Goal: Task Accomplishment & Management: Complete application form

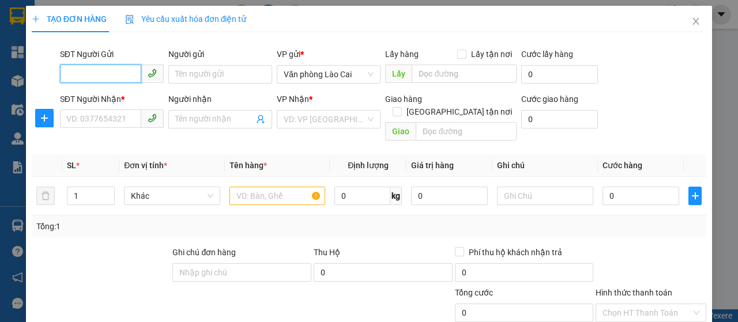
click at [80, 77] on input "SĐT Người Gửi" at bounding box center [100, 74] width 81 height 18
type input "0354595055"
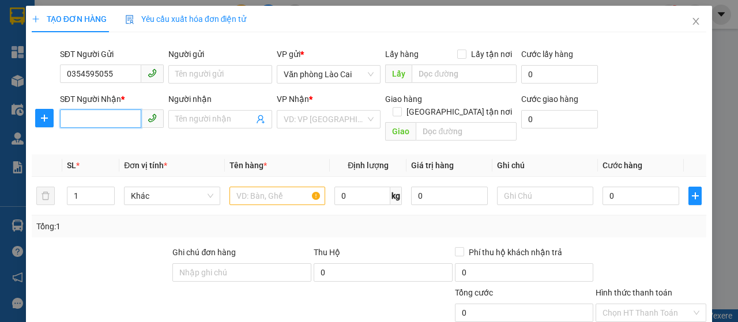
click at [82, 113] on input "SĐT Người Nhận *" at bounding box center [100, 119] width 81 height 18
type input "0983943374"
click at [290, 126] on input "search" at bounding box center [325, 119] width 82 height 17
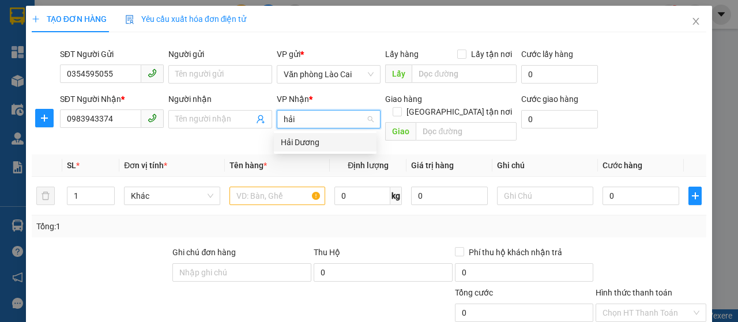
type input "hải"
click at [296, 147] on div "Hải Dương" at bounding box center [325, 142] width 89 height 13
click at [420, 129] on div "Giao hàng Giao tận nơi Giao" at bounding box center [450, 119] width 131 height 53
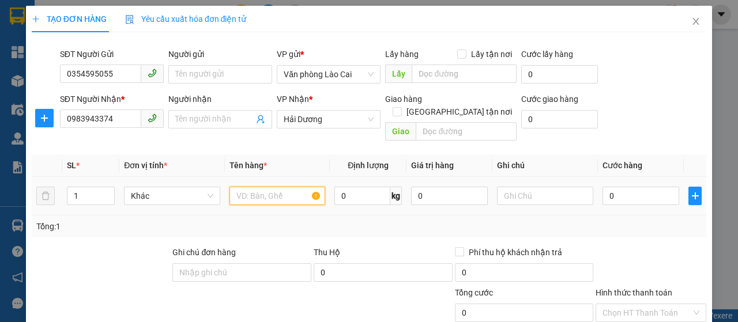
click at [243, 187] on input "text" at bounding box center [278, 196] width 96 height 18
type input "xe máy"
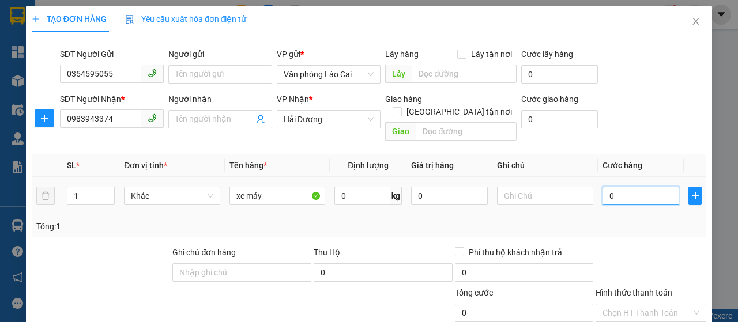
click at [603, 187] on input "0" at bounding box center [641, 196] width 77 height 18
type input "5"
type input "50"
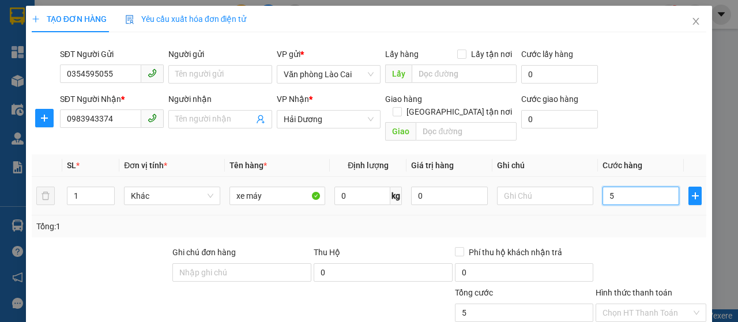
type input "50"
type input "500"
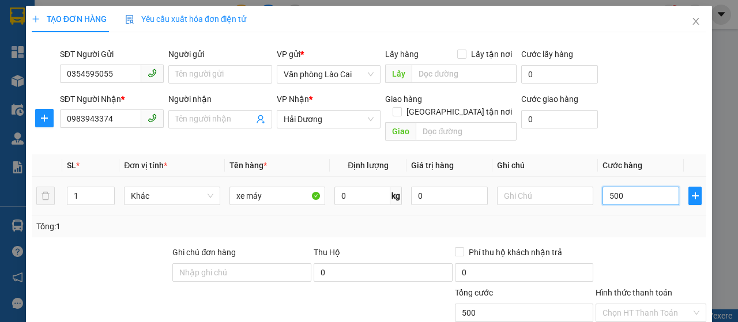
type input "5.000"
type input "50.000"
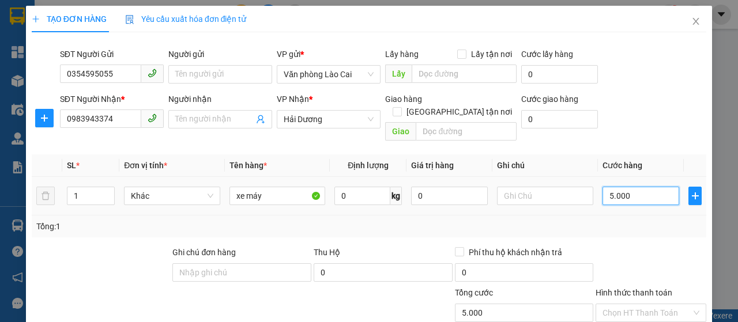
type input "50.000"
type input "500.000"
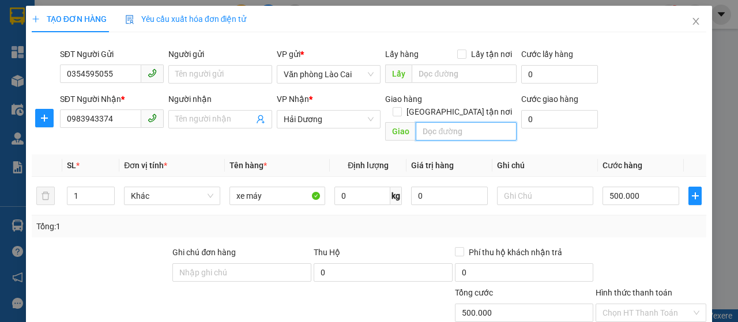
click at [448, 122] on input "text" at bounding box center [466, 131] width 100 height 18
type input "khu công nghiệp tân trường hải dương"
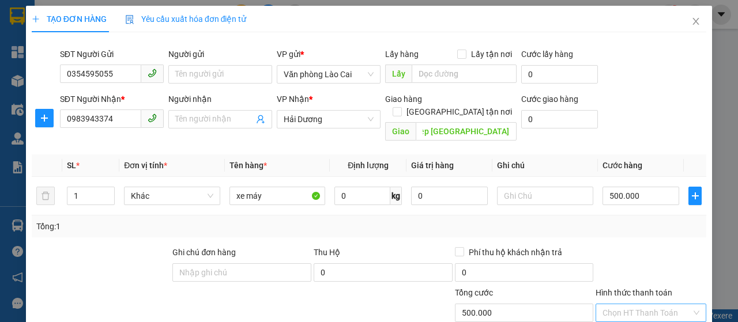
click at [614, 305] on input "Hình thức thanh toán" at bounding box center [647, 313] width 89 height 17
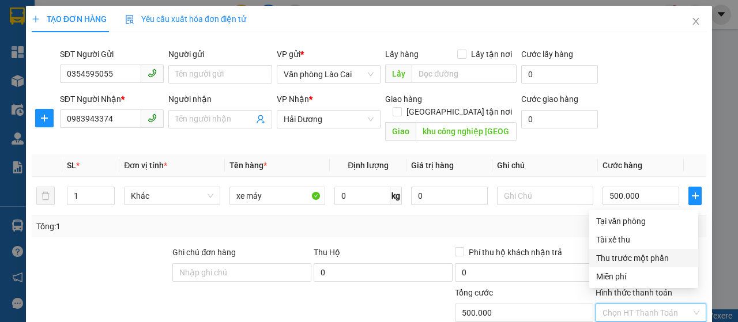
click at [534, 220] on div "Tổng: 1" at bounding box center [369, 226] width 666 height 13
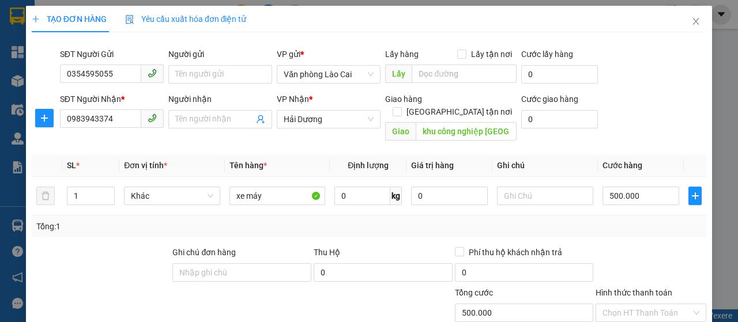
scroll to position [122, 0]
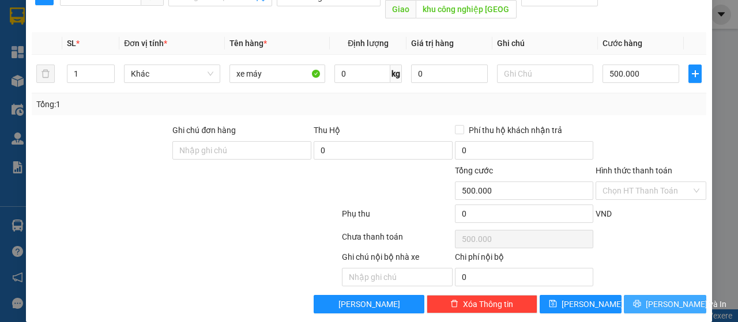
click at [671, 298] on span "Lưu và In" at bounding box center [686, 304] width 81 height 13
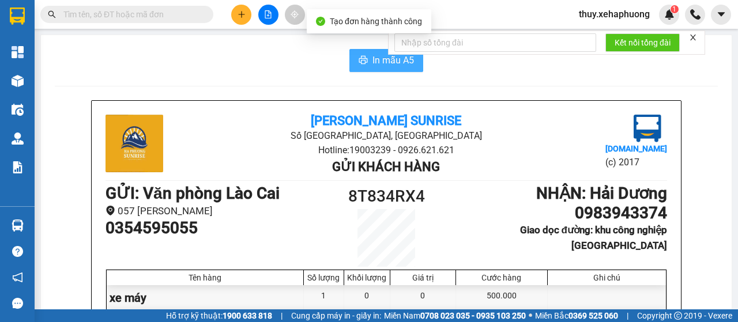
click at [351, 69] on button "In mẫu A5" at bounding box center [387, 60] width 74 height 23
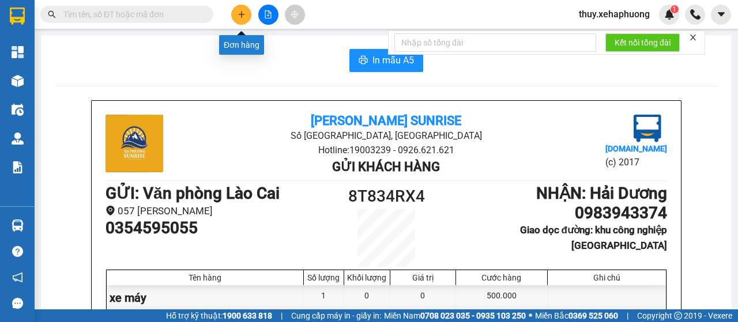
click at [238, 17] on icon "plus" at bounding box center [242, 14] width 8 height 8
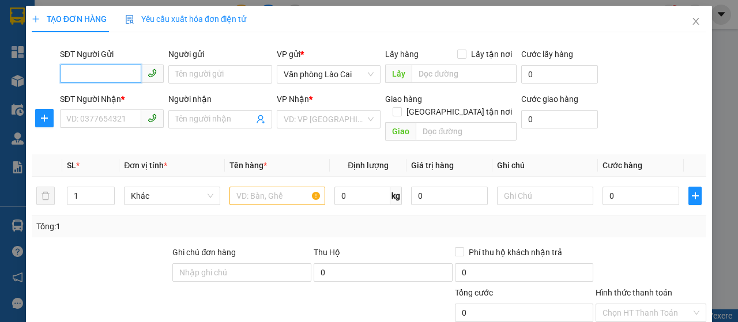
click at [74, 78] on input "SĐT Người Gửi" at bounding box center [100, 74] width 81 height 18
type input "0978042348"
click at [88, 99] on div "0978042348" at bounding box center [110, 97] width 89 height 13
type input "0962035695"
type input "cây xăng chợ hỗ"
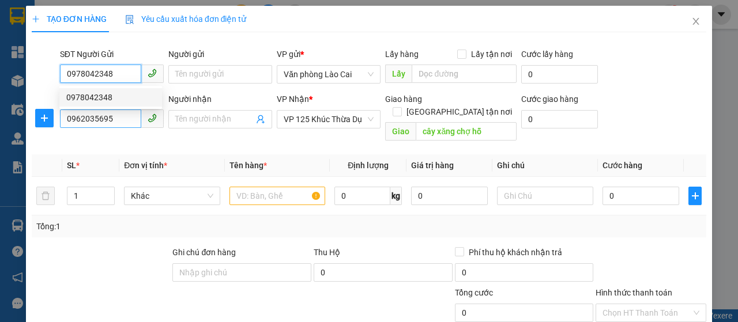
type input "80.000"
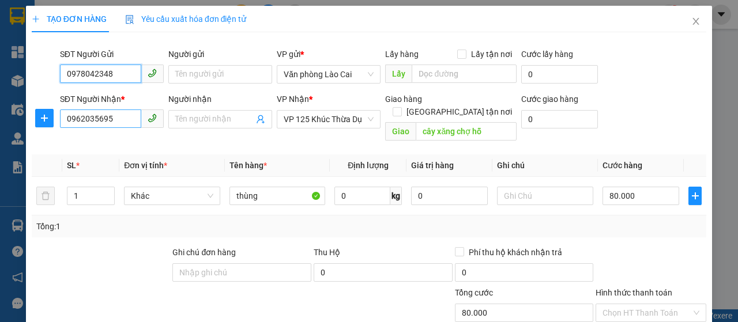
type input "0978042348"
click at [112, 118] on input "0962035695" at bounding box center [100, 119] width 81 height 18
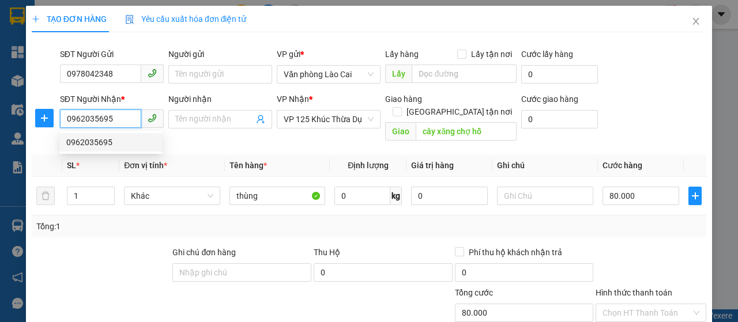
click at [111, 119] on input "0962035695" at bounding box center [100, 119] width 81 height 18
type input "0962035695"
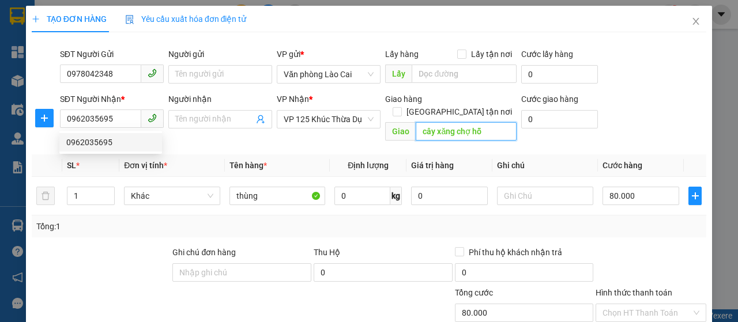
click at [452, 122] on input "cây xăng chợ hỗ" at bounding box center [466, 131] width 100 height 18
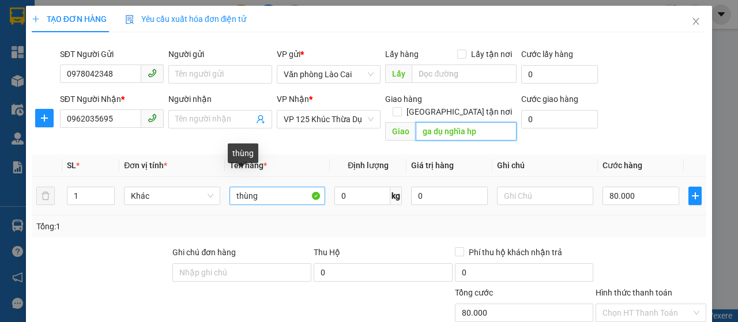
type input "ga dụ nghĩa hp"
click at [277, 187] on input "thùng" at bounding box center [278, 196] width 96 height 18
type input "t"
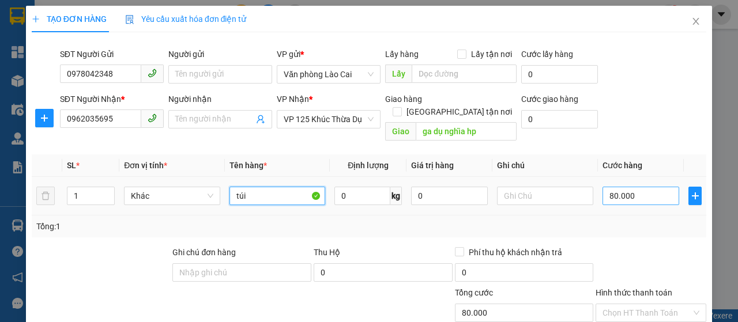
type input "túi"
click at [618, 187] on input "80.000" at bounding box center [641, 196] width 77 height 18
type input "2"
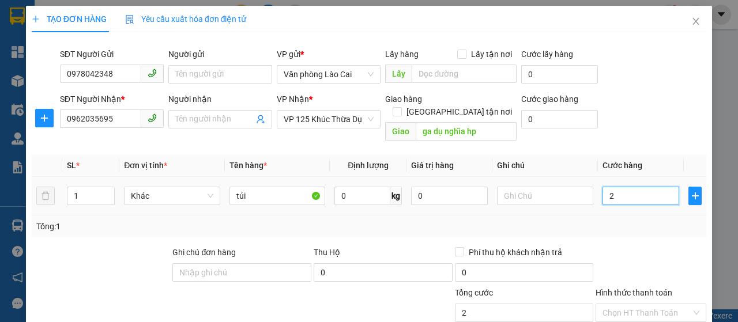
type input "20"
type input "200"
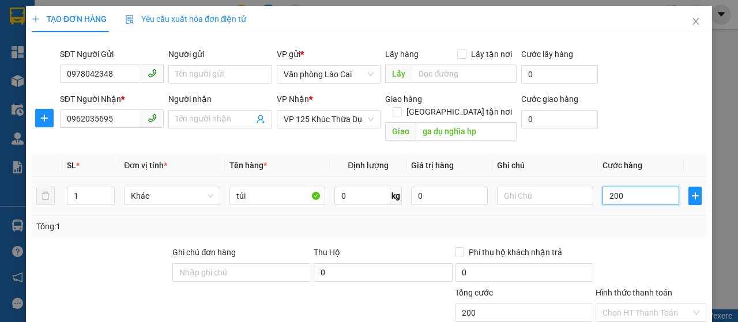
type input "2.000"
type input "20.000"
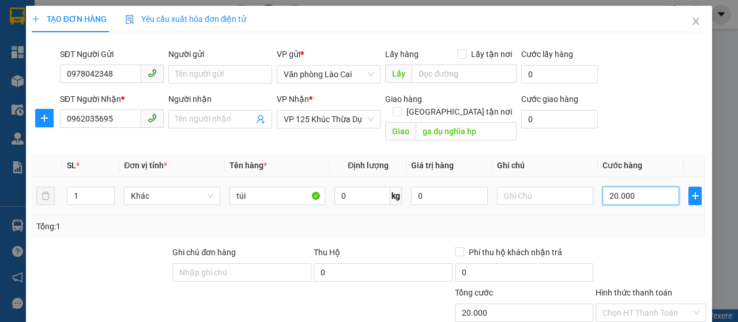
type input "200.000"
click at [618, 200] on td "200.000" at bounding box center [641, 196] width 86 height 39
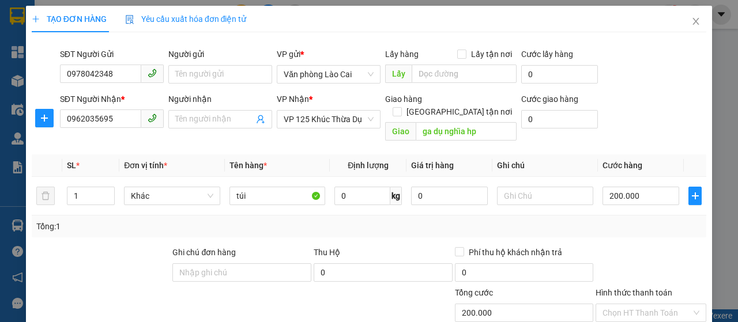
scroll to position [122, 0]
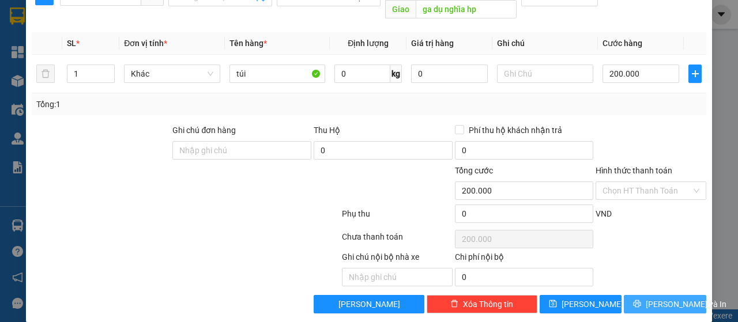
click at [651, 295] on button "Lưu và In" at bounding box center [665, 304] width 82 height 18
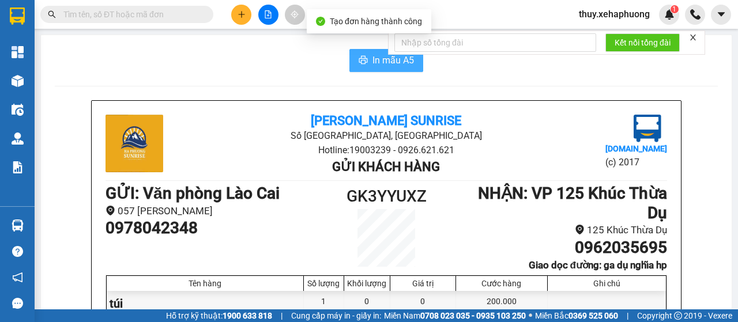
click at [359, 63] on icon "printer" at bounding box center [363, 59] width 9 height 9
click at [352, 62] on button "In mẫu A5" at bounding box center [387, 60] width 74 height 23
click at [375, 69] on button "In mẫu A5" at bounding box center [387, 60] width 74 height 23
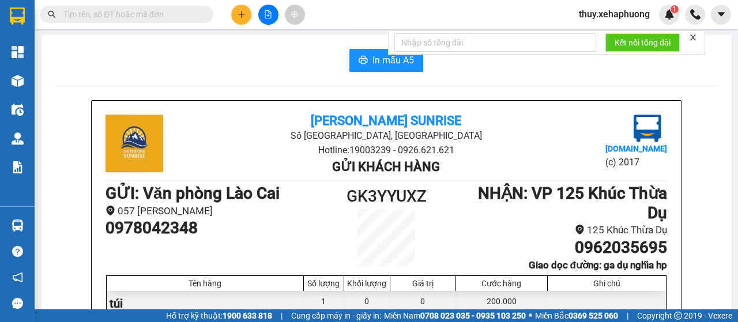
click at [535, 303] on div "Tên hàng Số lượng Khối lượng Giá trị Cước hàng Ghi chú túi 1 0 0 200.000 Tổng c…" at bounding box center [386, 310] width 561 height 69
click at [535, 303] on div "200.000" at bounding box center [502, 304] width 92 height 26
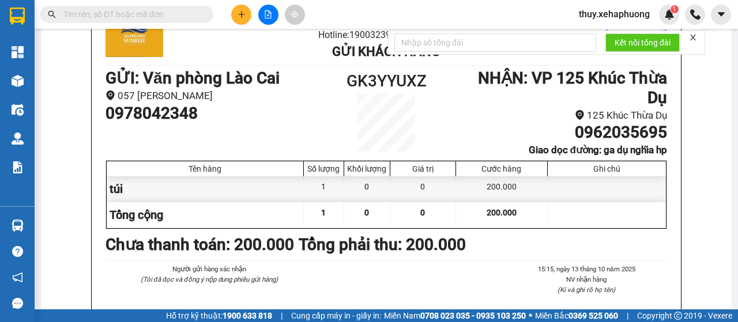
scroll to position [666, 0]
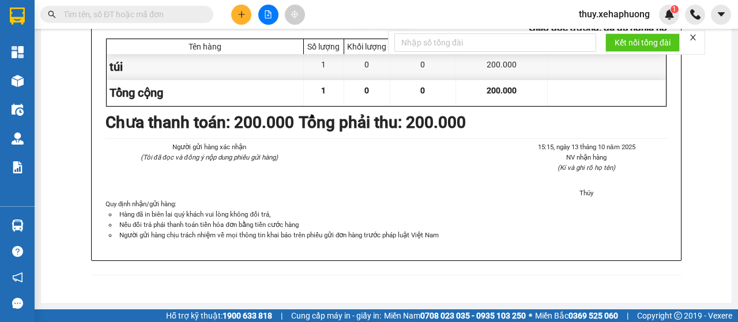
click at [244, 15] on icon "plus" at bounding box center [242, 14] width 8 height 8
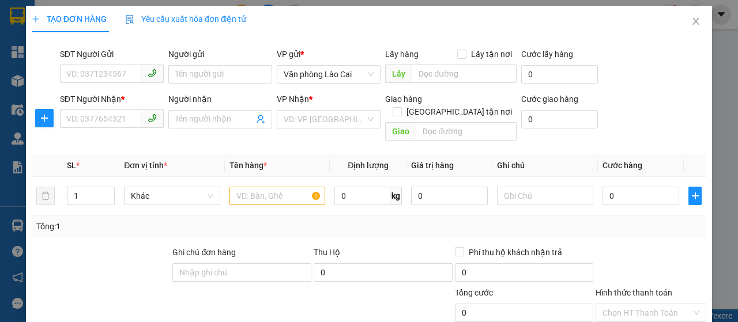
click at [92, 59] on div "SĐT Người Gửi" at bounding box center [112, 54] width 104 height 13
click at [92, 65] on input "SĐT Người Gửi" at bounding box center [100, 74] width 81 height 18
click at [92, 62] on div "SĐT Người Gửi" at bounding box center [112, 56] width 104 height 17
click at [92, 71] on input "SĐT Người Gửi" at bounding box center [100, 74] width 81 height 18
type input "0963593685"
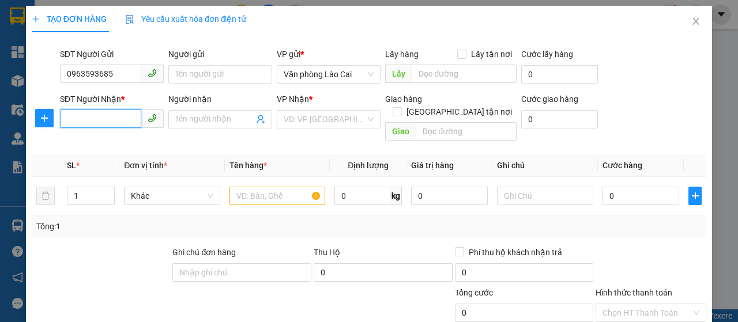
click at [115, 117] on input "SĐT Người Nhận *" at bounding box center [100, 119] width 81 height 18
type input "0868856858"
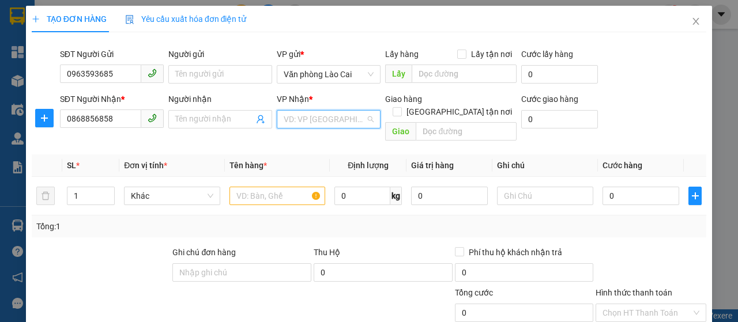
click at [301, 123] on input "search" at bounding box center [325, 119] width 82 height 17
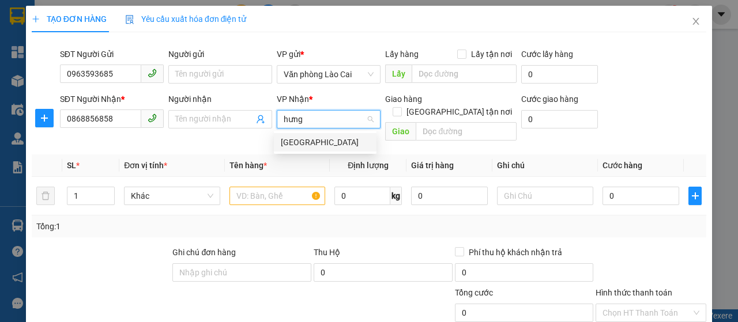
type input "hưng"
click at [311, 136] on div "Hưng Yên" at bounding box center [325, 142] width 89 height 13
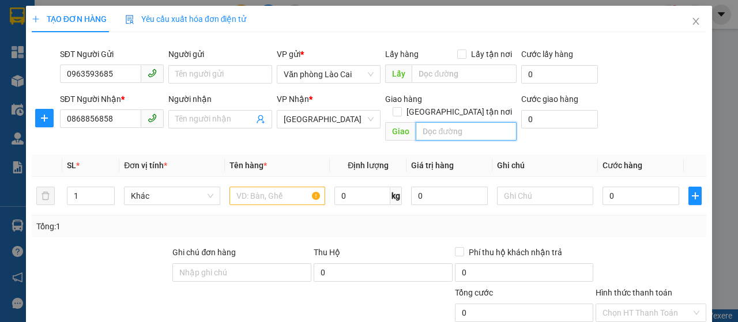
click at [441, 122] on input "text" at bounding box center [466, 131] width 100 height 18
type input "ecopark 2 hưng yên"
click at [254, 187] on input "text" at bounding box center [278, 196] width 96 height 18
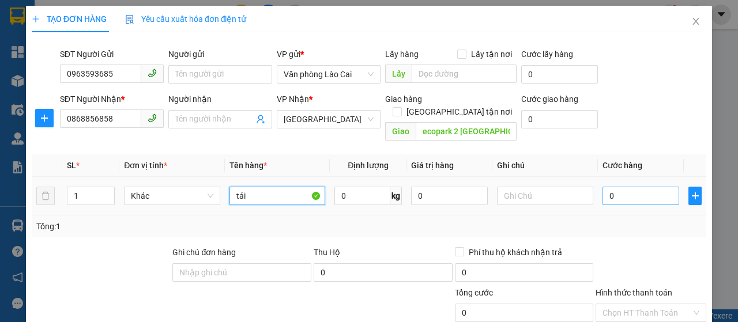
type input "tải"
click at [617, 187] on input "0" at bounding box center [641, 196] width 77 height 18
type input "6"
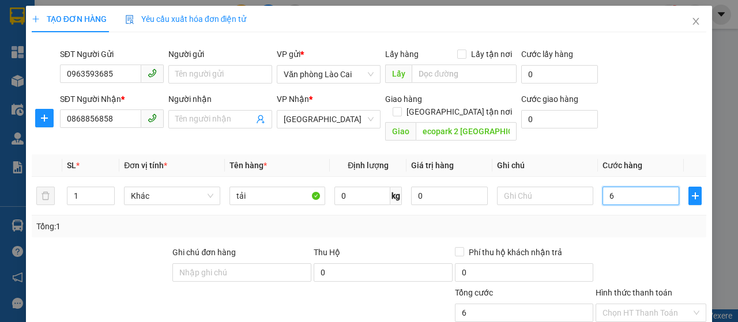
type input "60"
type input "600"
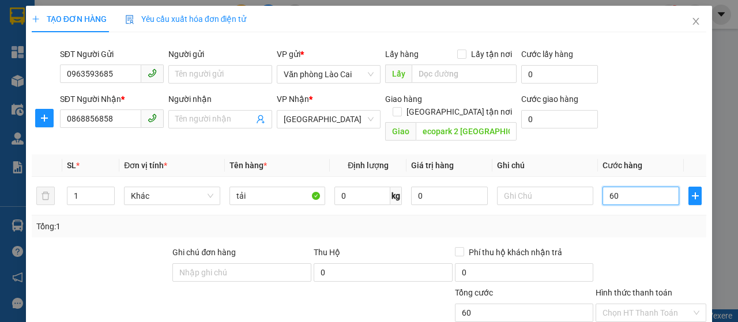
type input "600"
type input "6.000"
type input "60.000"
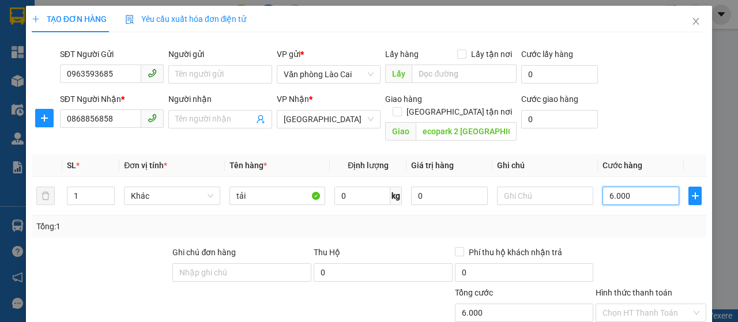
type input "60.000"
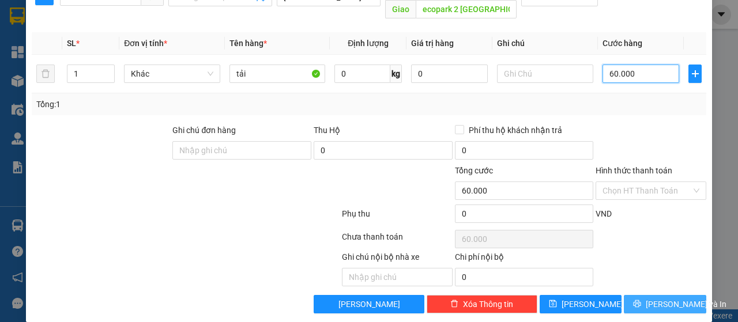
type input "60.000"
click at [649, 298] on span "Lưu và In" at bounding box center [686, 304] width 81 height 13
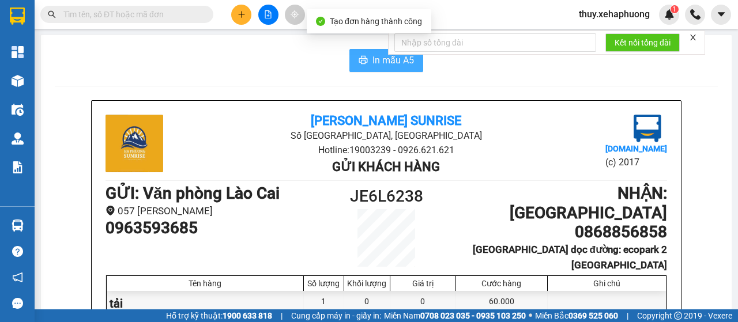
click at [359, 59] on icon "printer" at bounding box center [363, 60] width 9 height 8
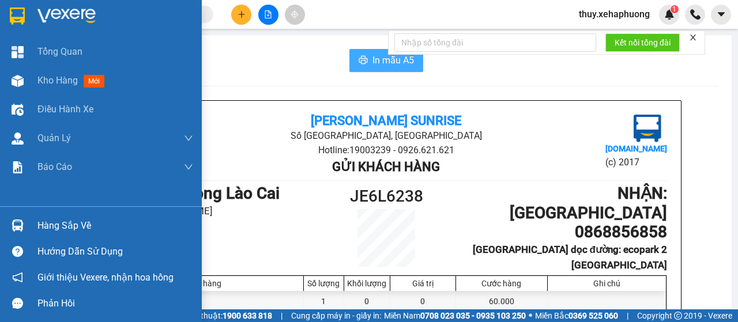
click at [21, 12] on img at bounding box center [17, 15] width 15 height 17
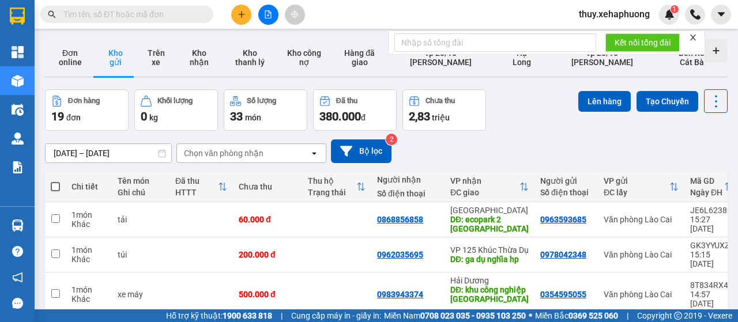
scroll to position [58, 0]
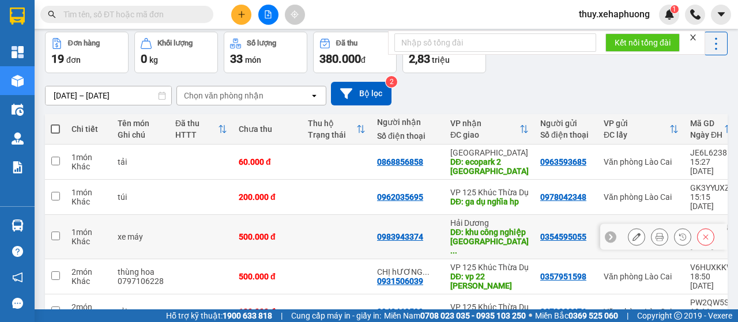
click at [473, 228] on div "DĐ: khu công nghiệp tân trườn ..." at bounding box center [489, 242] width 78 height 28
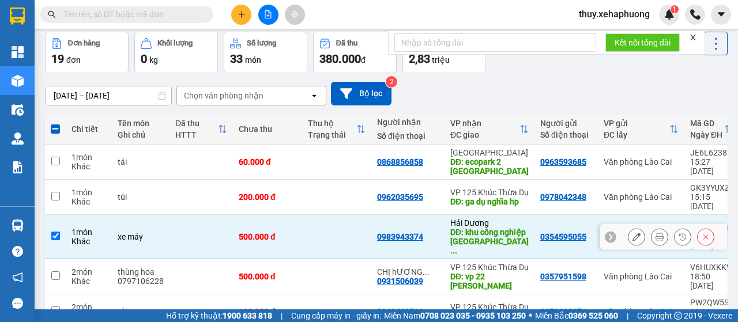
click at [473, 228] on div "DĐ: khu công nghiệp tân trườn ..." at bounding box center [489, 242] width 78 height 28
checkbox input "false"
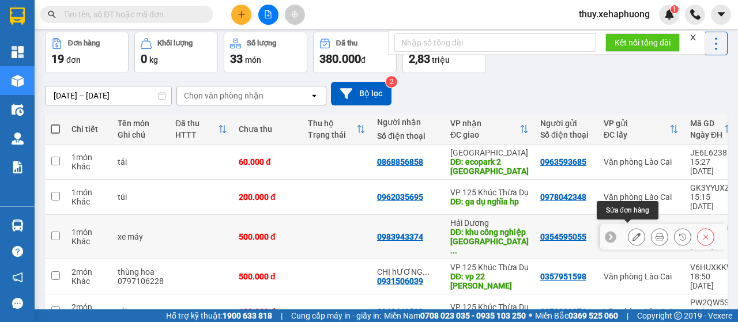
click at [633, 235] on icon at bounding box center [637, 237] width 8 height 8
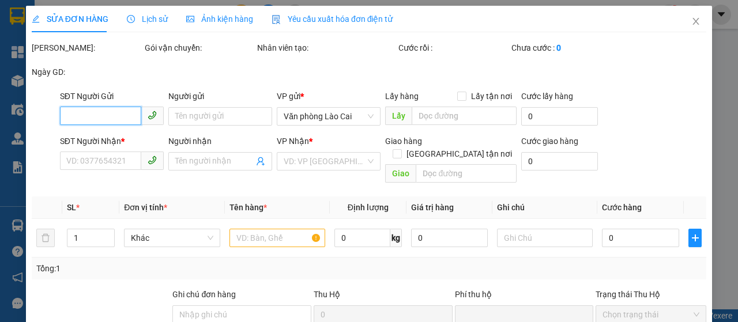
type input "0354595055"
type input "0983943374"
type input "khu công nghiệp tân trường hải dương"
type input "0"
type input "500.000"
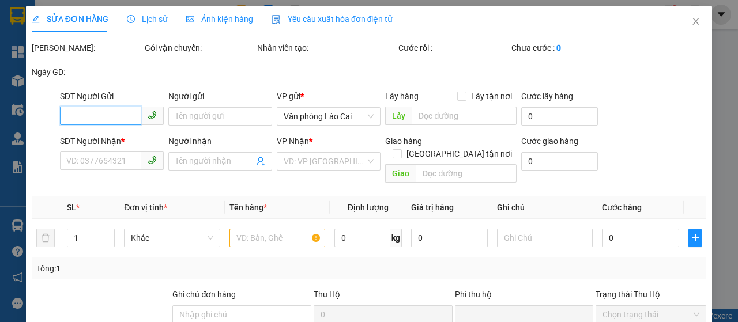
type input "500.000"
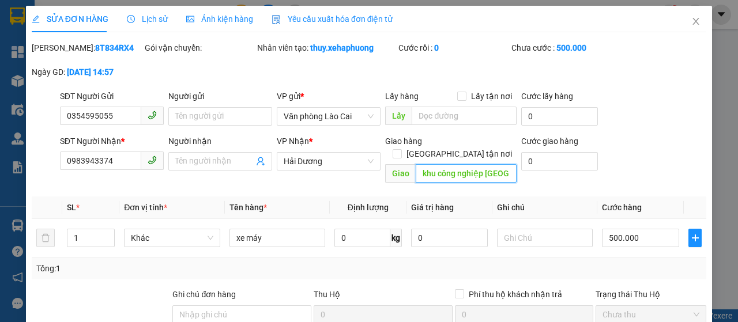
click at [491, 175] on input "khu công nghiệp tân trường hải dương" at bounding box center [466, 173] width 100 height 18
click at [692, 22] on span "Close" at bounding box center [696, 22] width 32 height 32
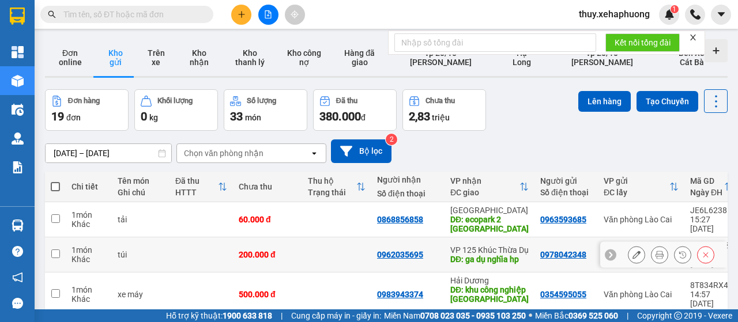
click at [196, 253] on td at bounding box center [201, 255] width 63 height 35
checkbox input "true"
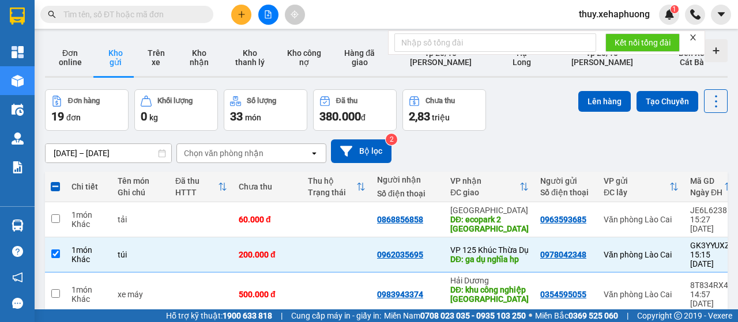
click at [118, 13] on input "text" at bounding box center [131, 14] width 136 height 13
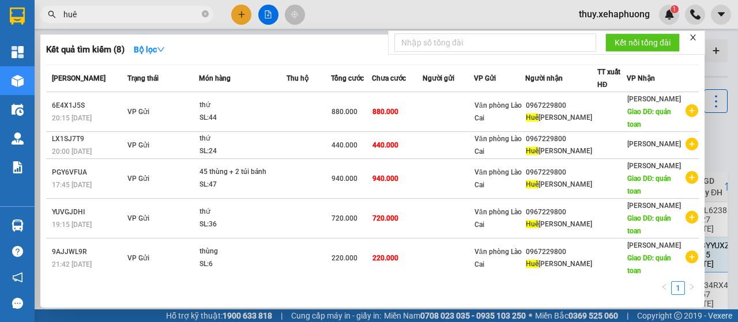
type input "huê"
click at [238, 17] on div at bounding box center [369, 161] width 738 height 322
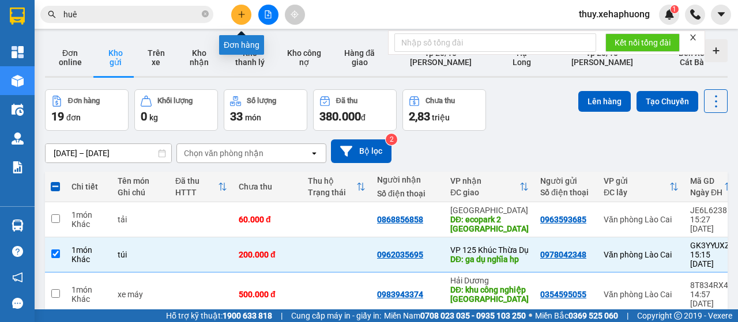
click at [239, 18] on icon "plus" at bounding box center [242, 14] width 8 height 8
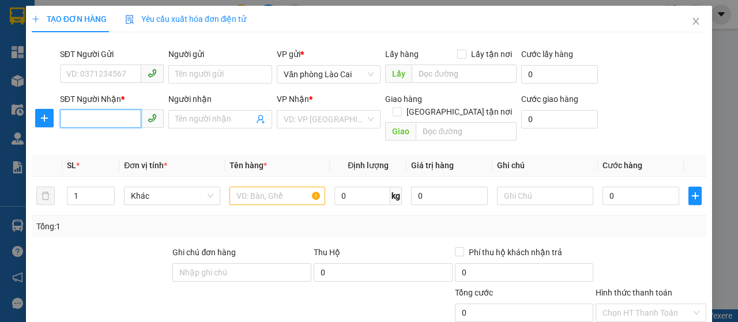
click at [95, 117] on input "SĐT Người Nhận *" at bounding box center [100, 119] width 81 height 18
click at [312, 118] on input "search" at bounding box center [325, 119] width 82 height 17
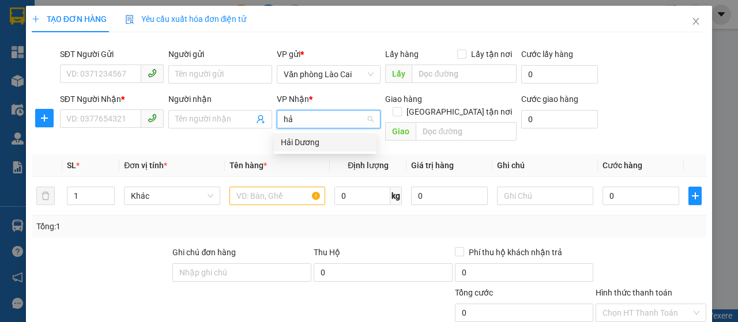
type input "hải"
click at [314, 142] on div "Hải Dương" at bounding box center [325, 142] width 89 height 13
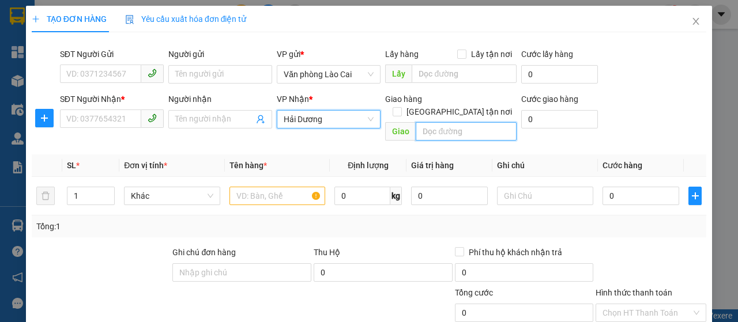
click at [431, 122] on input "text" at bounding box center [466, 131] width 100 height 18
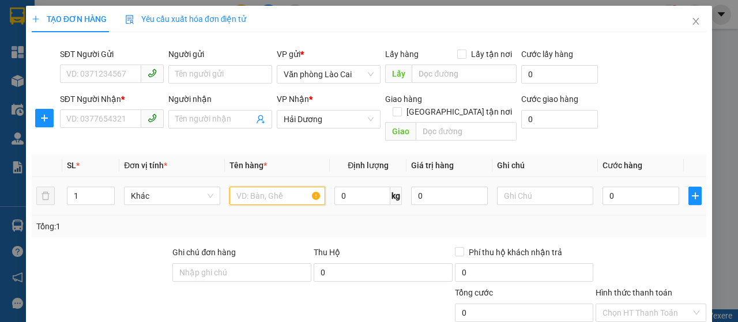
click at [240, 187] on input "text" at bounding box center [278, 196] width 96 height 18
type input "xe máy"
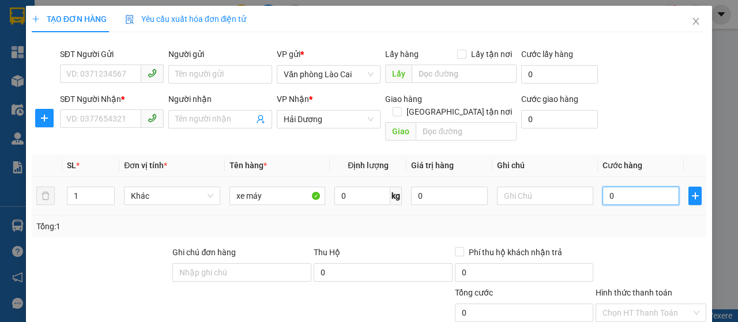
click at [616, 187] on input "0" at bounding box center [641, 196] width 77 height 18
type input "5"
type input "50"
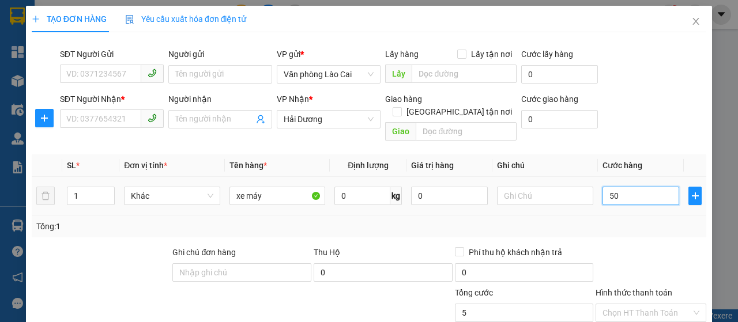
type input "50"
type input "500"
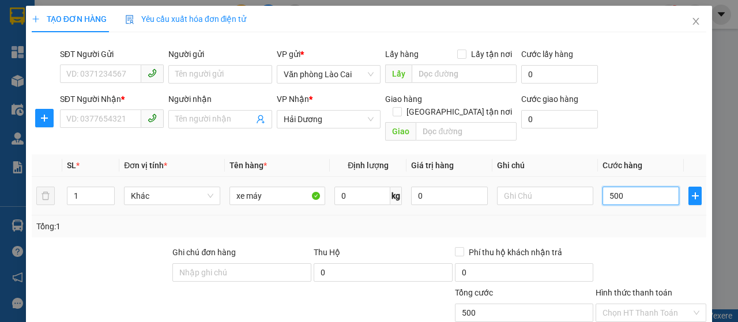
type input "5.000"
type input "50.000"
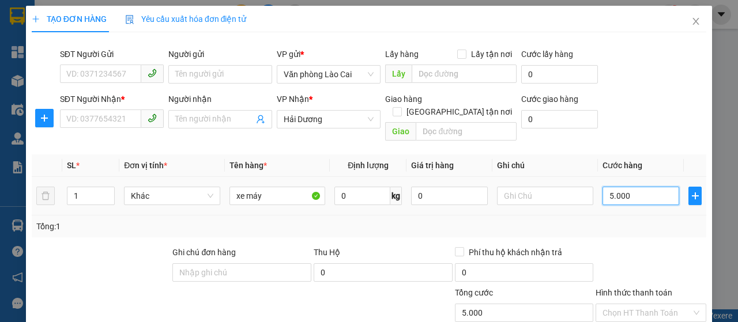
type input "50.000"
type input "500.000"
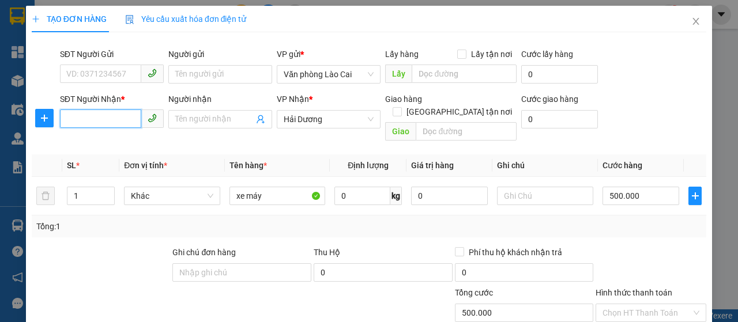
click at [103, 111] on input "SĐT Người Nhận *" at bounding box center [100, 119] width 81 height 18
paste input "0865651913"
type input "0865651913"
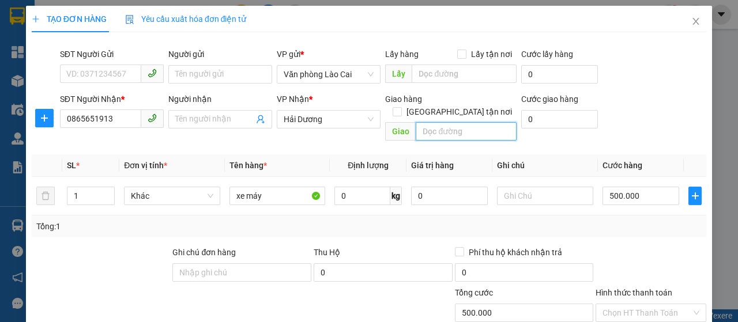
click at [442, 122] on input "text" at bounding box center [466, 131] width 100 height 18
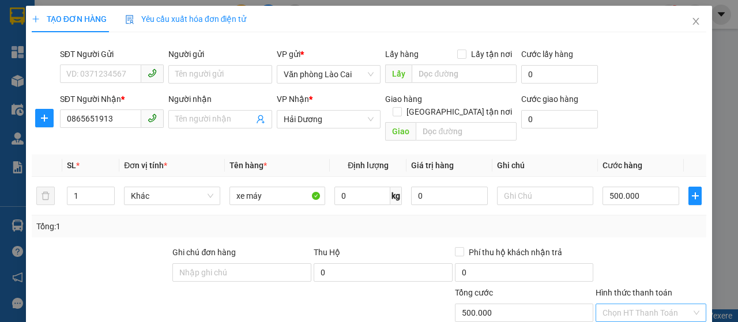
click at [612, 305] on input "Hình thức thanh toán" at bounding box center [647, 313] width 89 height 17
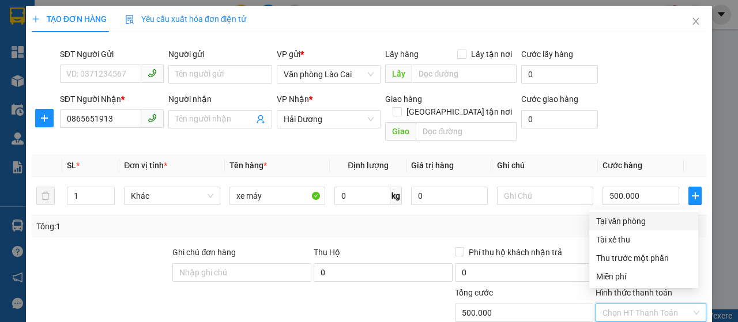
click at [618, 225] on div "Tại văn phòng" at bounding box center [643, 221] width 95 height 13
type input "0"
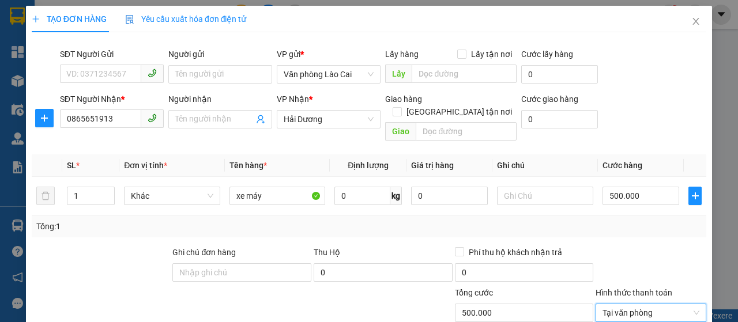
scroll to position [122, 0]
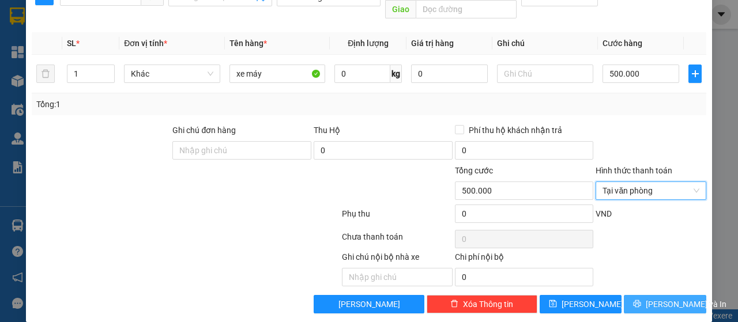
click at [635, 300] on icon "printer" at bounding box center [637, 303] width 7 height 7
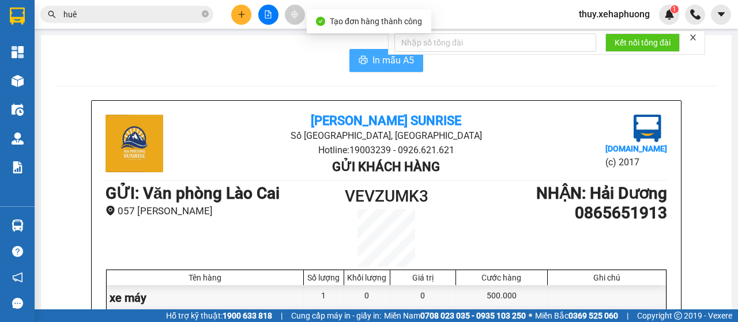
click at [363, 50] on button "In mẫu A5" at bounding box center [387, 60] width 74 height 23
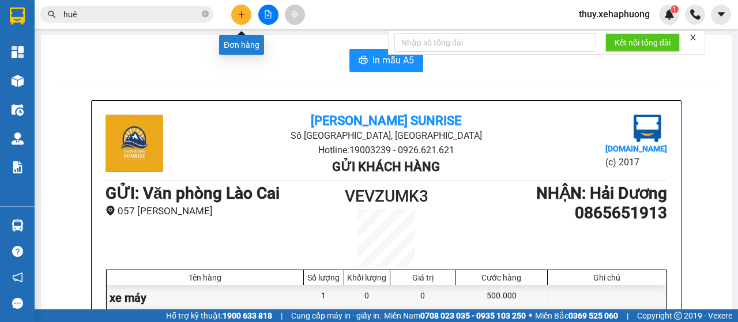
click at [235, 13] on button at bounding box center [241, 15] width 20 height 20
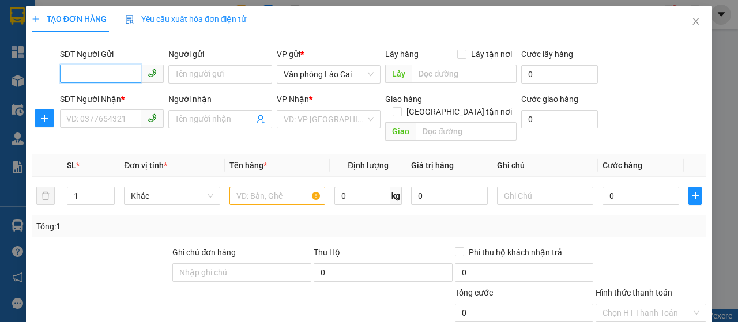
click at [104, 80] on input "SĐT Người Gửi" at bounding box center [100, 74] width 81 height 18
type input "0974876023"
click at [108, 99] on div "0974876023 - nga hoa lc" at bounding box center [110, 97] width 89 height 13
type input "nga hoa lc"
type input "0932256966"
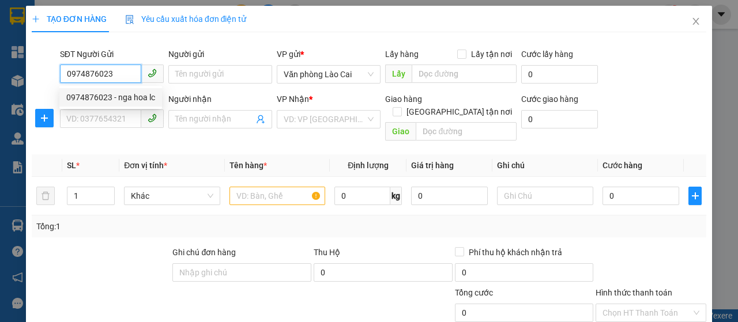
type input "thượng lý"
type input "100.000"
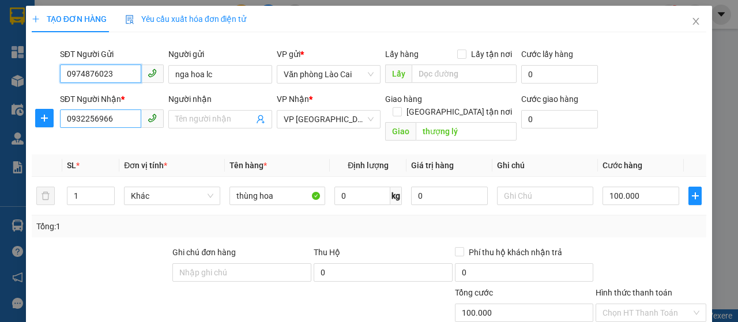
type input "0974876023"
click at [120, 121] on input "0932256966" at bounding box center [100, 119] width 81 height 18
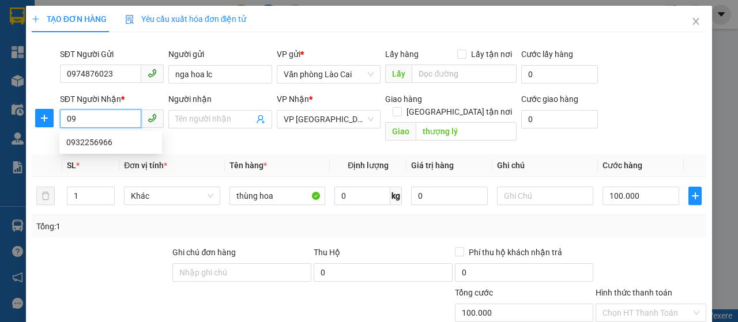
type input "0"
click at [352, 120] on span "VP [GEOGRAPHIC_DATA]" at bounding box center [329, 119] width 90 height 17
type input "0989611218"
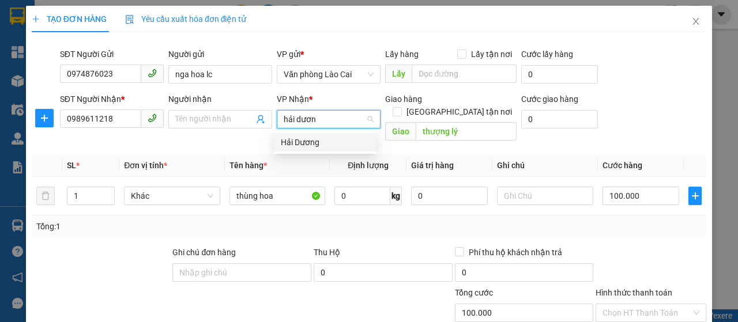
type input "hải dương"
drag, startPoint x: 310, startPoint y: 141, endPoint x: 427, endPoint y: 118, distance: 119.4
click at [310, 141] on div "Hải Dương" at bounding box center [325, 142] width 89 height 13
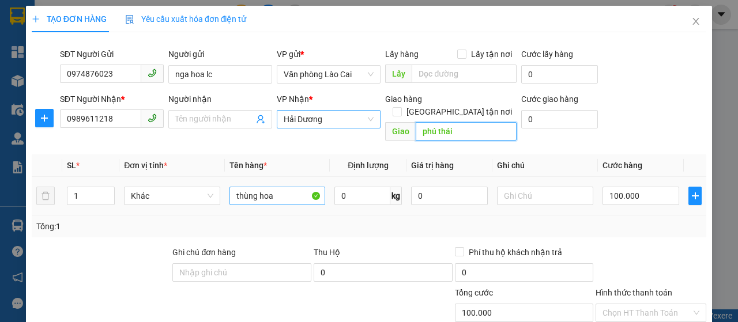
type input "phú thái"
click at [283, 189] on input "thùng hoa" at bounding box center [278, 196] width 96 height 18
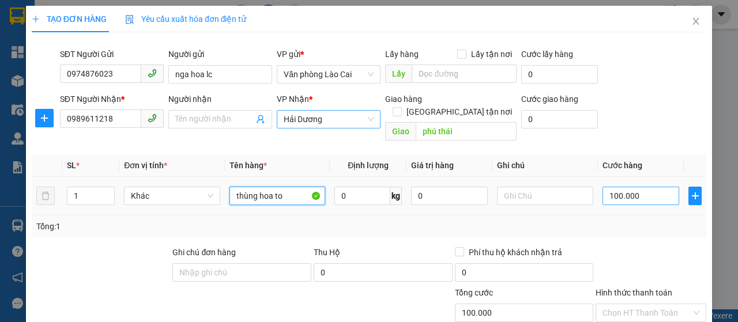
type input "thùng hoa to"
drag, startPoint x: 626, startPoint y: 182, endPoint x: 614, endPoint y: 181, distance: 12.2
click at [626, 187] on input "100.000" at bounding box center [641, 196] width 77 height 18
type input "4"
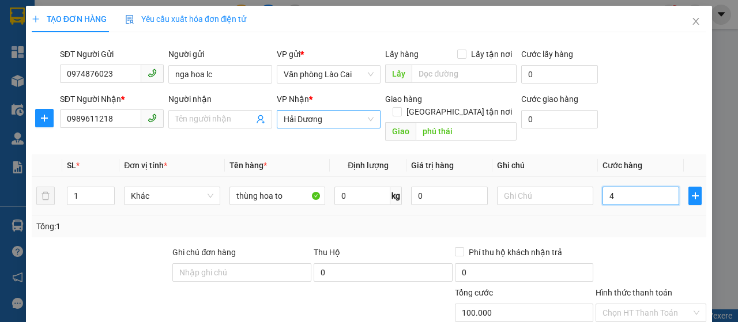
type input "4"
type input "40"
type input "400"
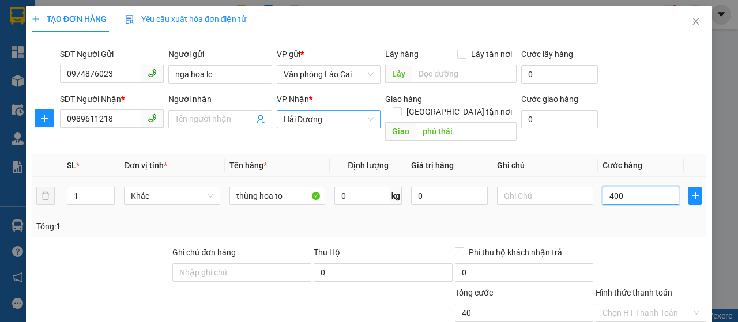
type input "400"
type input "4.000"
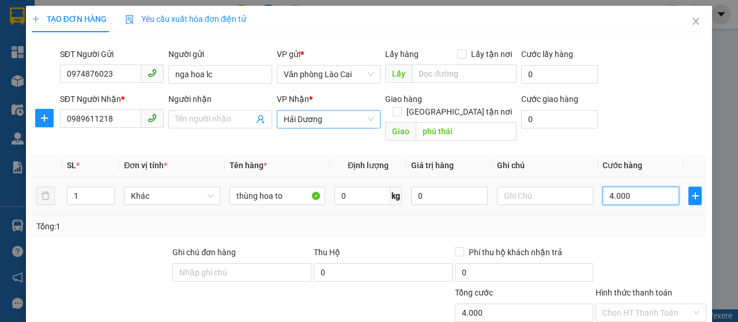
type input "40.000"
type input "400.000"
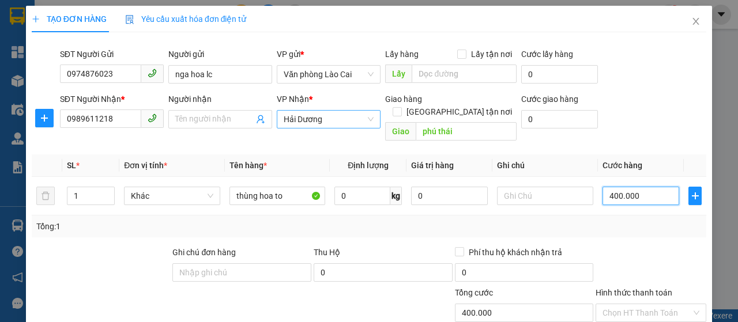
type input "400.000"
click at [621, 254] on div at bounding box center [651, 266] width 113 height 40
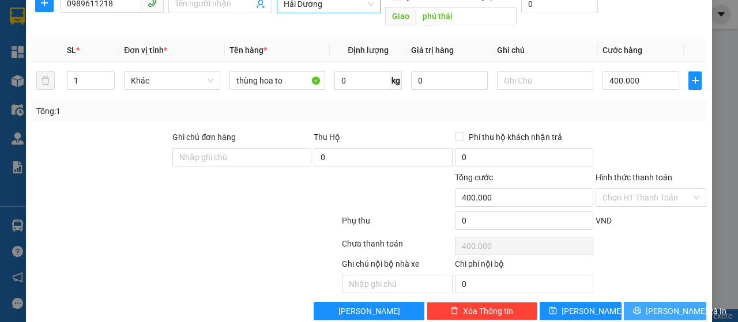
click at [639, 307] on icon "printer" at bounding box center [637, 310] width 7 height 7
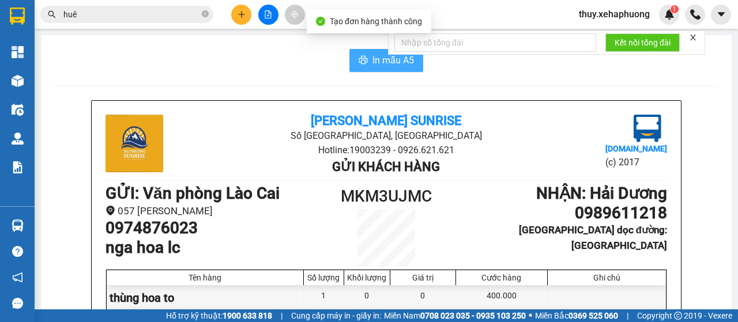
click at [380, 67] on button "In mẫu A5" at bounding box center [387, 60] width 74 height 23
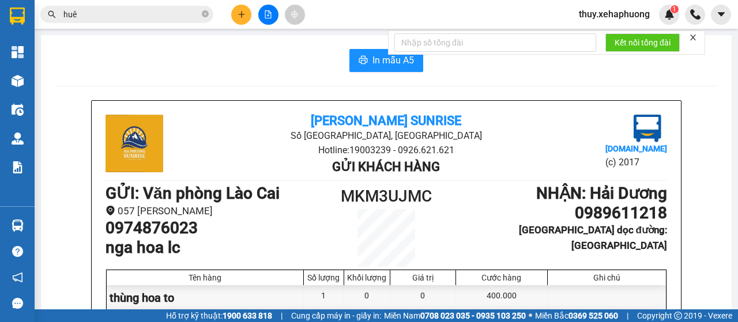
scroll to position [58, 0]
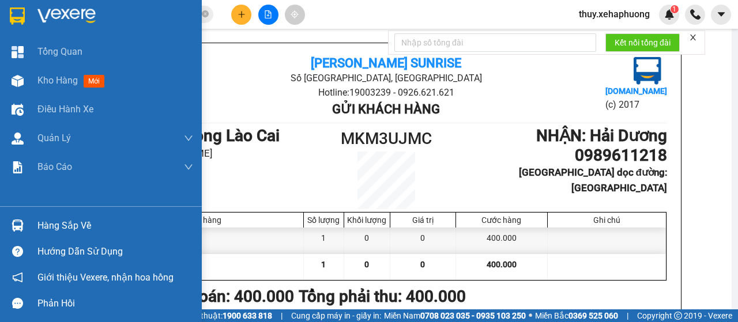
click at [12, 17] on img at bounding box center [17, 15] width 15 height 17
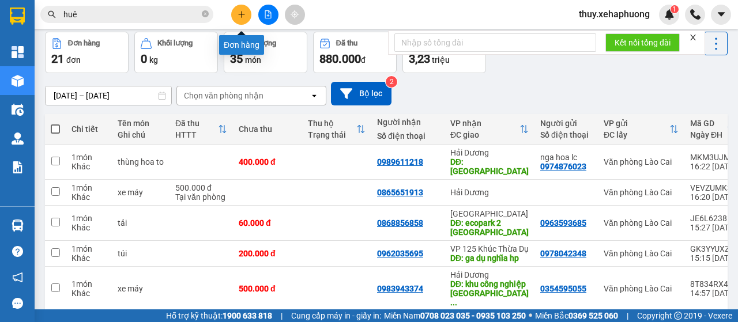
click at [244, 13] on icon "plus" at bounding box center [242, 14] width 8 height 8
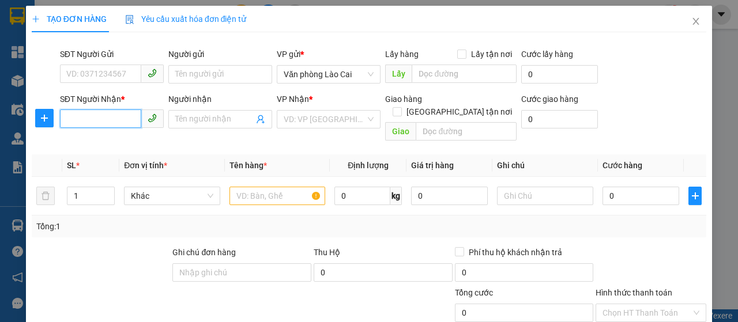
click at [103, 110] on input "SĐT Người Nhận *" at bounding box center [100, 119] width 81 height 18
type input "0943846483"
click at [108, 141] on div "0943846483 - cô ngà" at bounding box center [110, 142] width 89 height 13
type input "cô ngà"
type input "hải phòng"
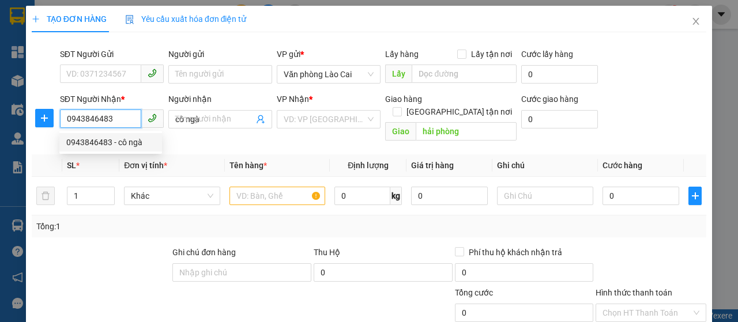
type input "100.000"
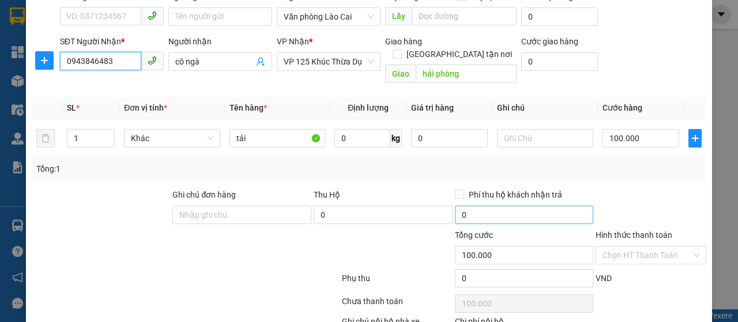
scroll to position [122, 0]
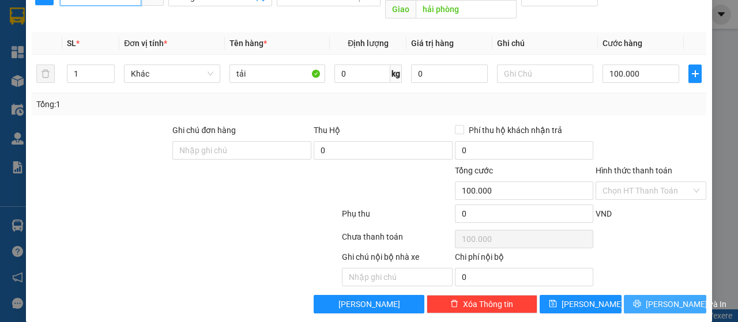
type input "0943846483"
click at [682, 295] on button "Lưu và In" at bounding box center [665, 304] width 82 height 18
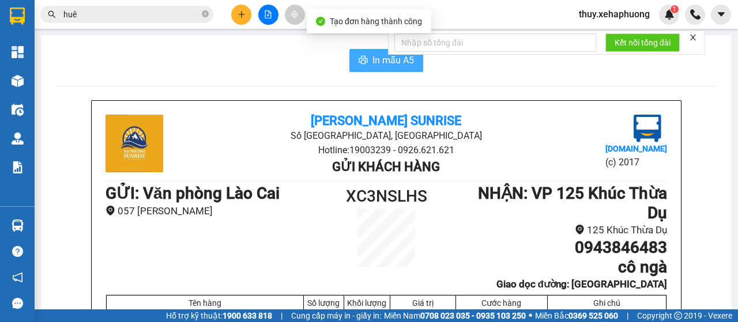
click at [360, 57] on icon "printer" at bounding box center [363, 59] width 9 height 9
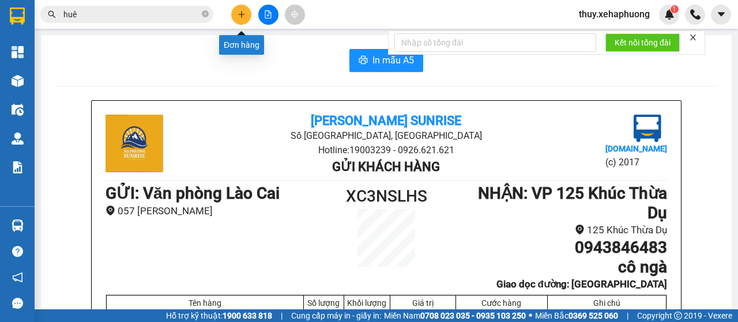
click at [236, 12] on button at bounding box center [241, 15] width 20 height 20
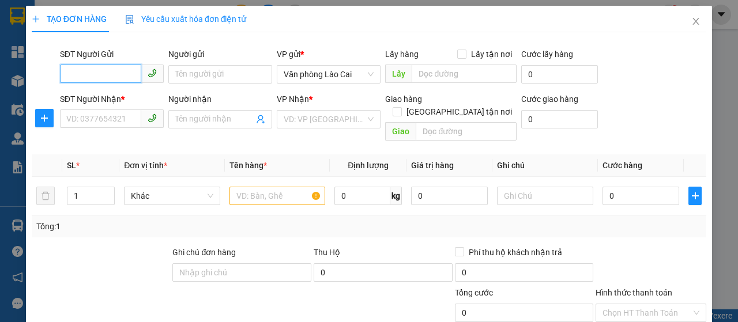
click at [119, 71] on input "SĐT Người Gửi" at bounding box center [100, 74] width 81 height 18
type input "0869116790"
click at [112, 94] on div "0869116790" at bounding box center [110, 97] width 89 height 13
type input "0846667777"
type input "anh biên"
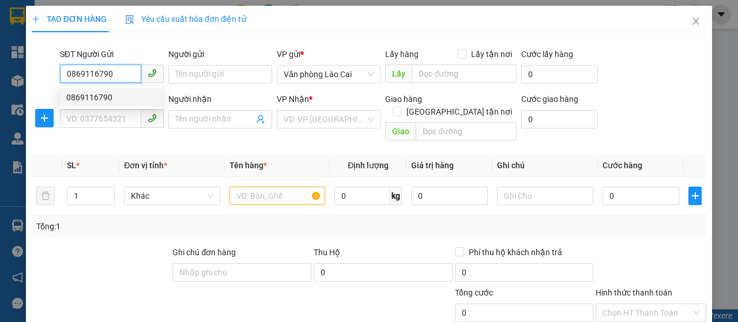
type input "vĩnh niệm"
type input "100.000"
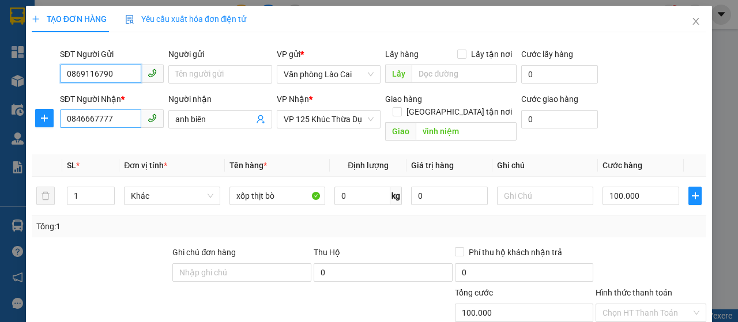
type input "0869116790"
click at [129, 124] on input "0846667777" at bounding box center [100, 119] width 81 height 18
type input "0944838996"
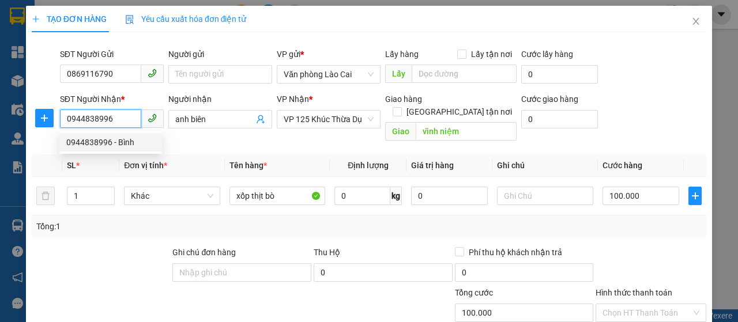
click at [108, 136] on div "0944838996 - Bình" at bounding box center [110, 142] width 89 height 13
type input "Bình"
type input "QUÁN TOAN"
type input "150.000"
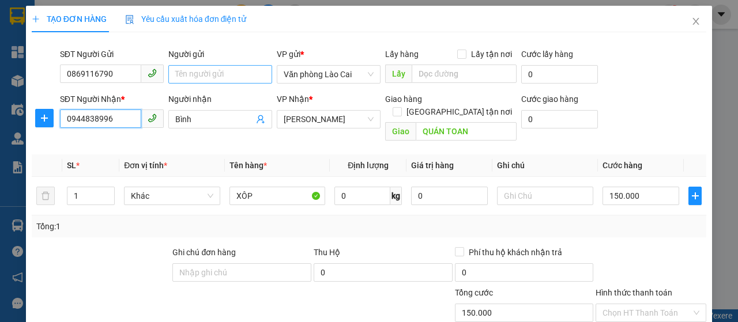
type input "0944838996"
click at [191, 69] on input "Người gửi" at bounding box center [220, 74] width 104 height 18
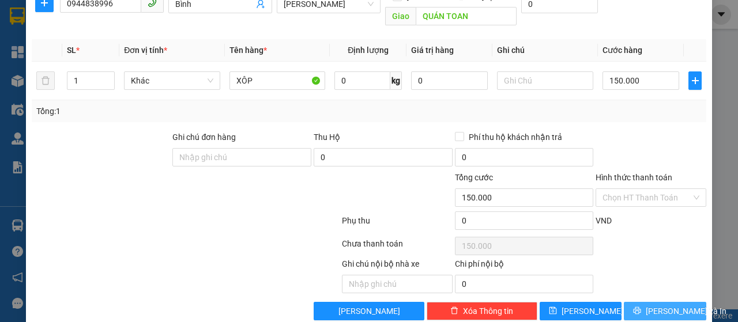
scroll to position [122, 0]
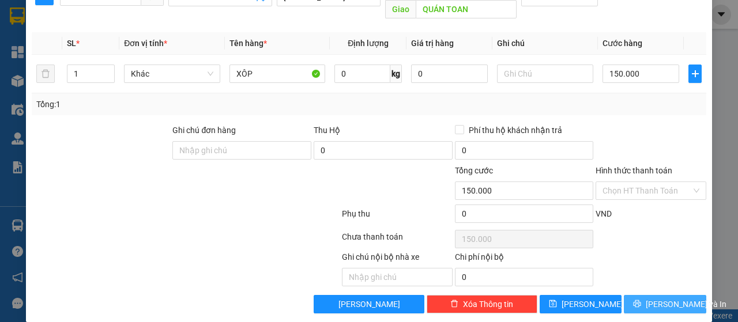
type input "thương thịt bò"
click at [655, 298] on span "Lưu và In" at bounding box center [686, 304] width 81 height 13
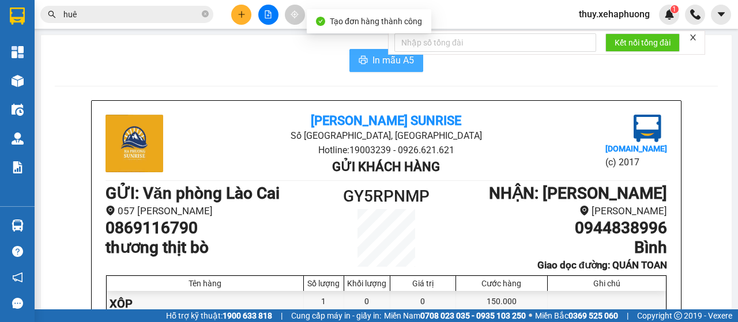
click at [373, 57] on span "In mẫu A5" at bounding box center [394, 60] width 42 height 14
click at [366, 59] on button "In mẫu A5" at bounding box center [387, 60] width 74 height 23
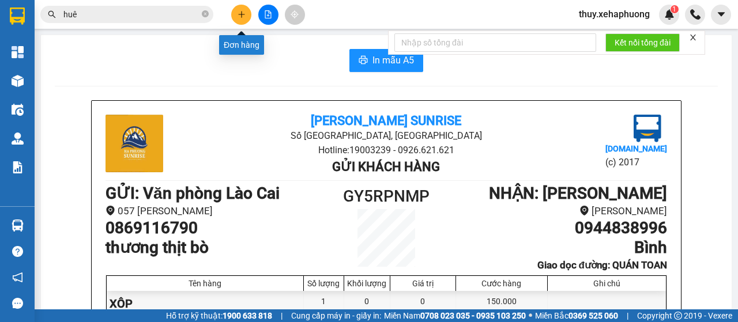
click at [244, 12] on icon "plus" at bounding box center [242, 14] width 8 height 8
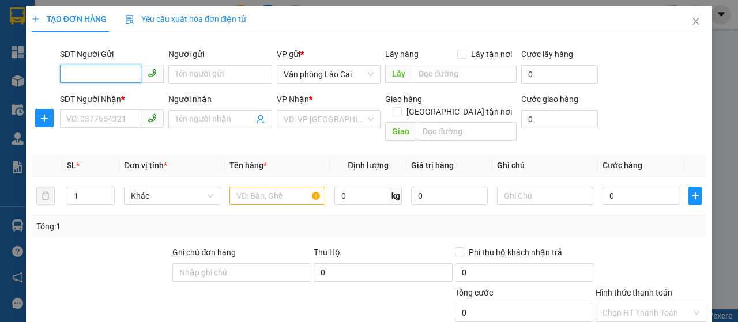
click at [113, 70] on input "SĐT Người Gửi" at bounding box center [100, 74] width 81 height 18
type input "0961818886"
click at [120, 93] on div "0961818886" at bounding box center [110, 97] width 89 height 13
type input "0399539095"
type input "thượng lý"
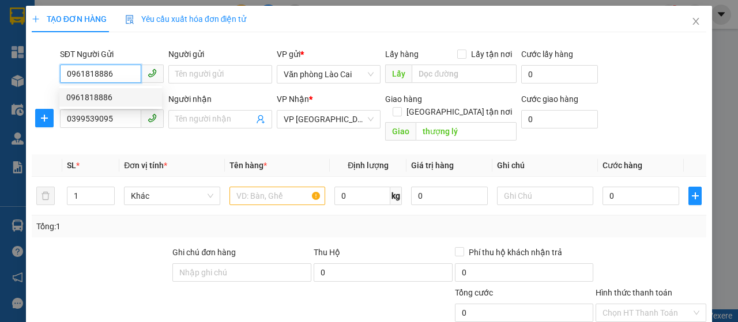
type input "80.000"
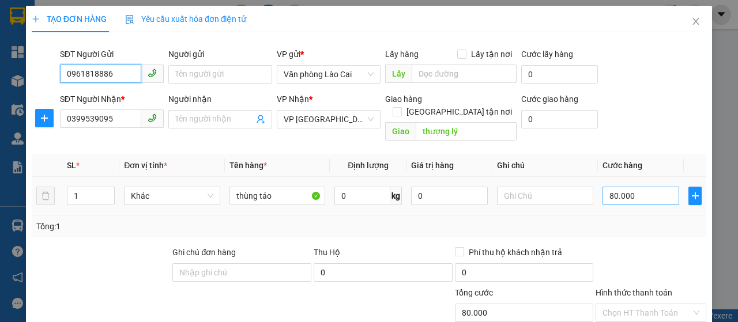
type input "0961818886"
click at [645, 187] on input "80.000" at bounding box center [641, 196] width 77 height 18
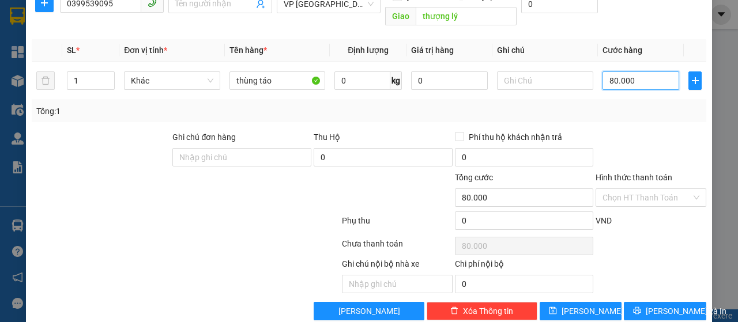
scroll to position [122, 0]
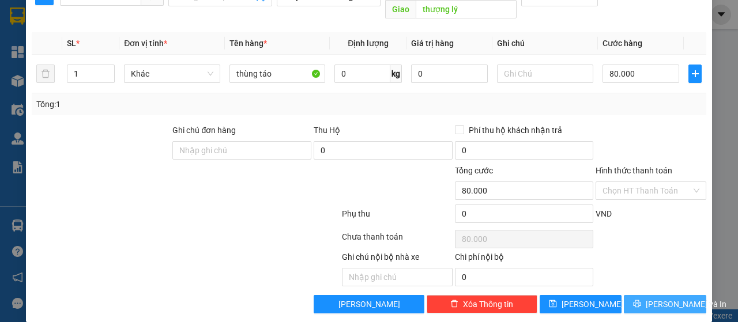
click at [664, 298] on span "Lưu và In" at bounding box center [686, 304] width 81 height 13
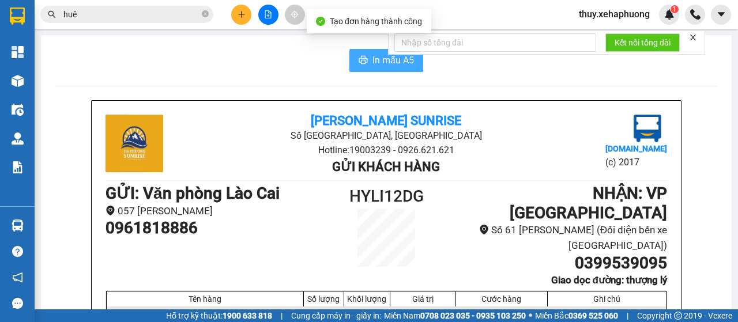
click at [373, 56] on span "In mẫu A5" at bounding box center [394, 60] width 42 height 14
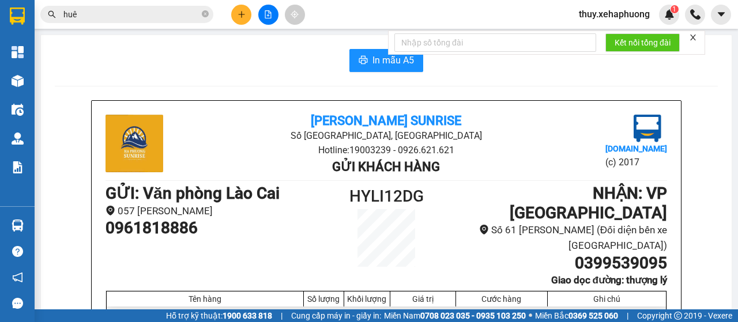
click at [245, 16] on icon "plus" at bounding box center [242, 14] width 8 height 8
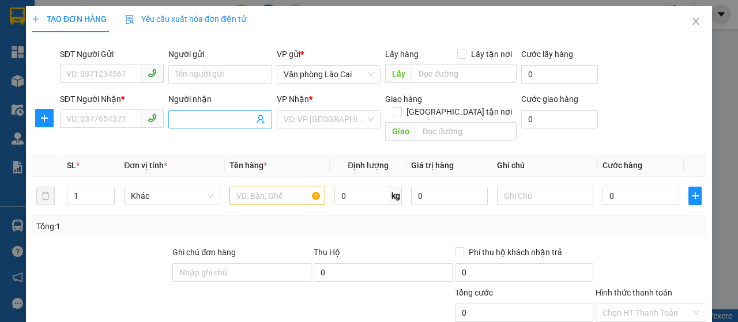
click at [237, 118] on input "Người nhận" at bounding box center [214, 119] width 78 height 13
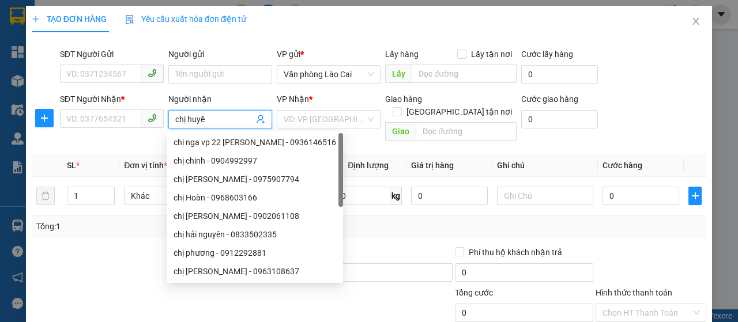
type input "chị huyền"
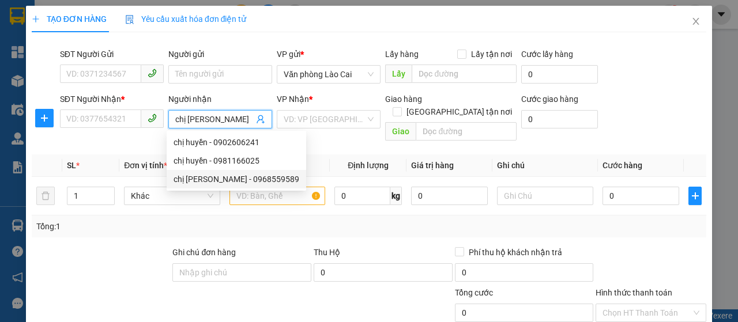
click at [234, 173] on div "chị huyền hoa - 0968559589" at bounding box center [237, 179] width 126 height 13
type input "0968559589"
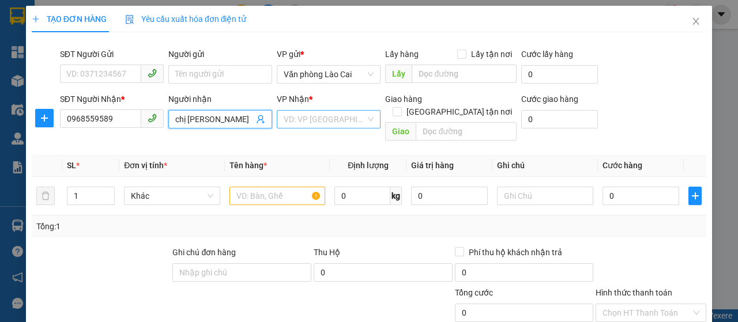
type input "chị [PERSON_NAME]"
click at [352, 118] on input "search" at bounding box center [325, 119] width 82 height 17
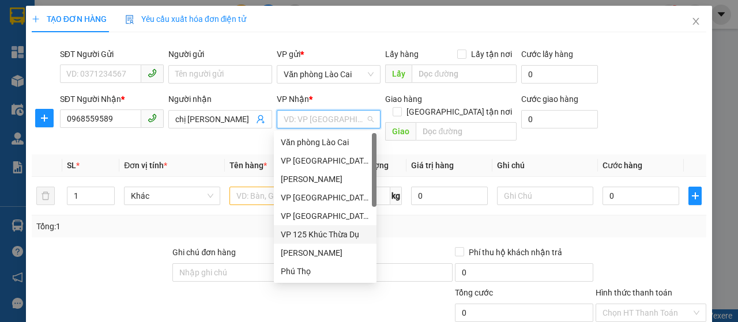
click at [314, 230] on div "VP 125 Khúc Thừa Dụ" at bounding box center [325, 234] width 89 height 13
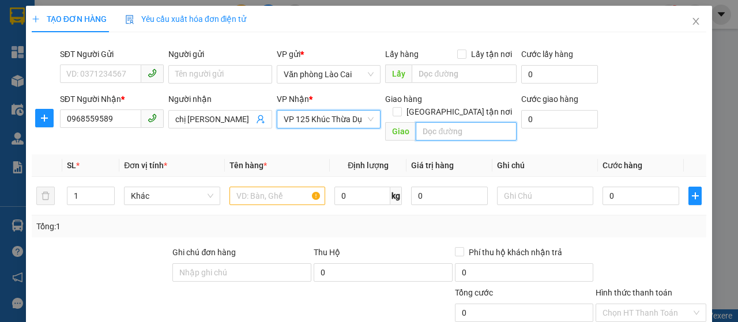
click at [433, 122] on input "text" at bounding box center [466, 131] width 100 height 18
click at [449, 122] on input "text" at bounding box center [466, 131] width 100 height 18
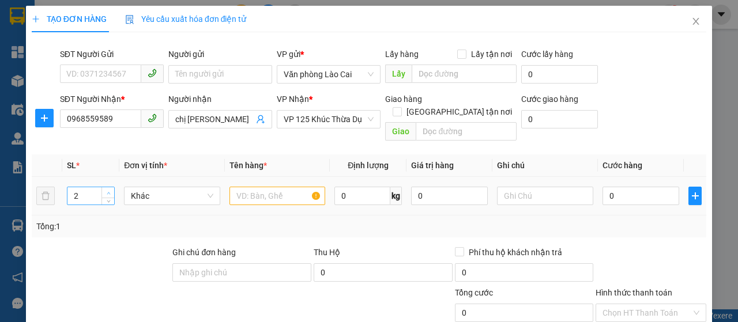
click at [108, 191] on icon "up" at bounding box center [109, 193] width 4 height 4
type input "5"
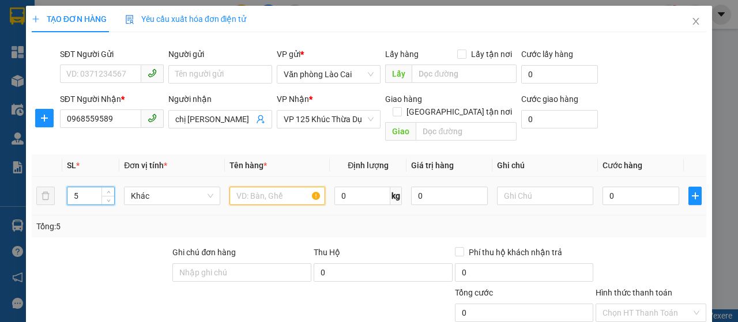
click at [249, 191] on input "text" at bounding box center [278, 196] width 96 height 18
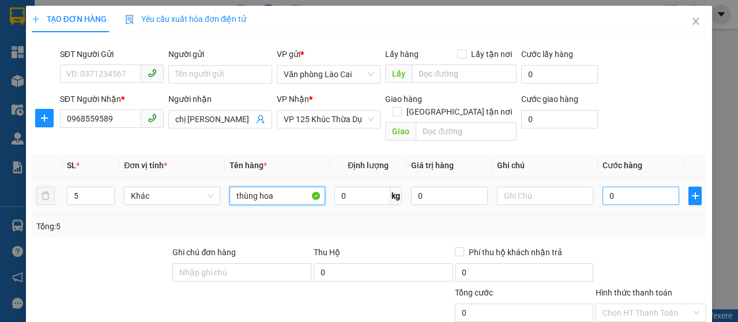
type input "thùng hoa"
click at [603, 187] on input "0" at bounding box center [641, 196] width 77 height 18
type input "40"
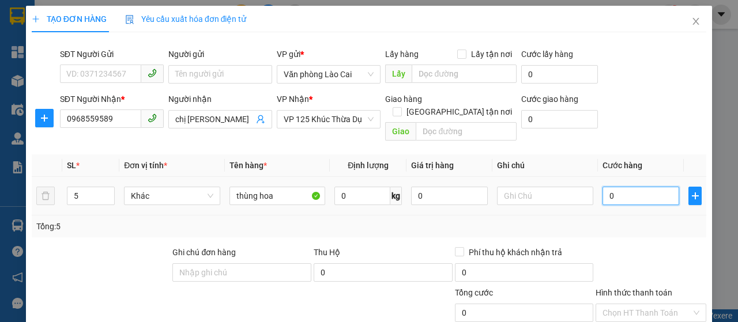
type input "40"
type input "400"
type input "4.000"
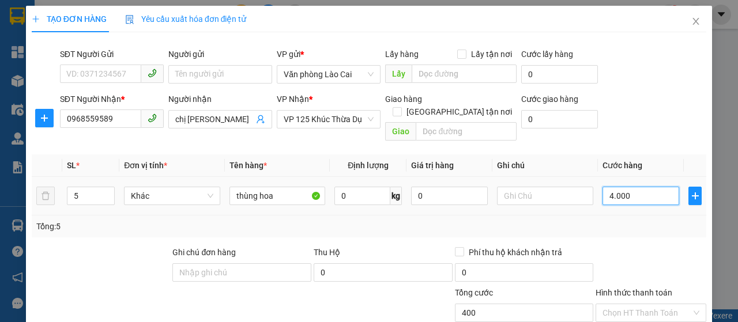
type input "4.000"
type input "40.000"
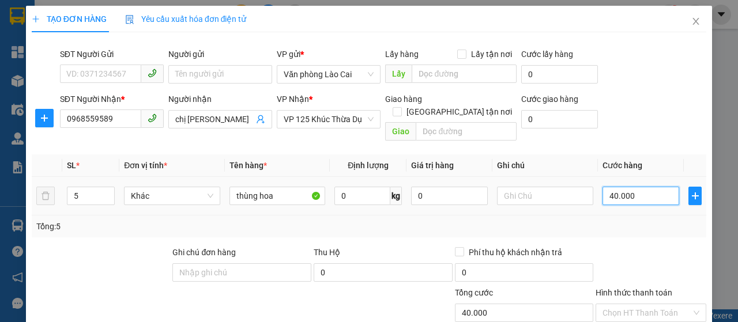
type input "400.000"
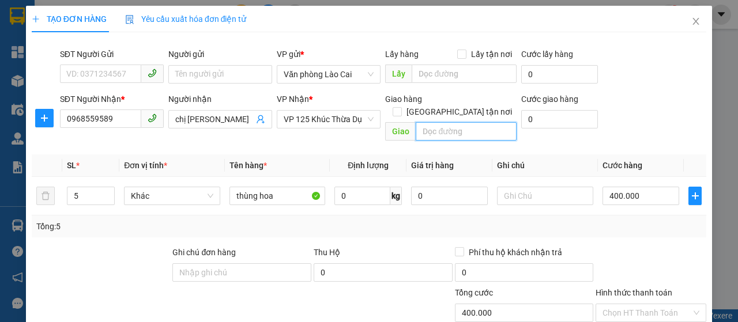
click at [437, 122] on input "text" at bounding box center [466, 131] width 100 height 18
click at [431, 122] on input "text" at bounding box center [466, 131] width 100 height 18
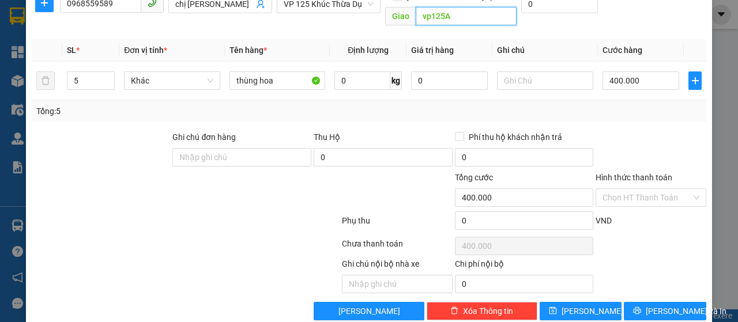
scroll to position [122, 0]
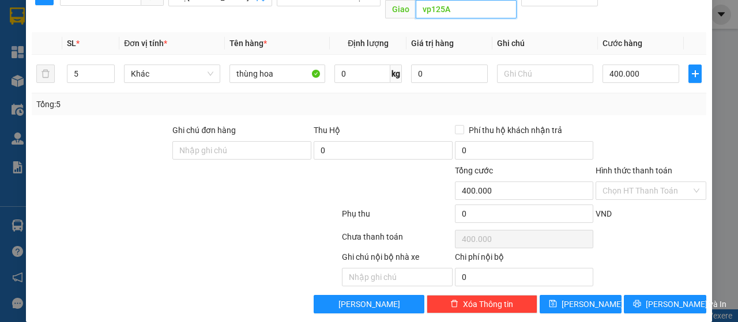
type input "vp125A"
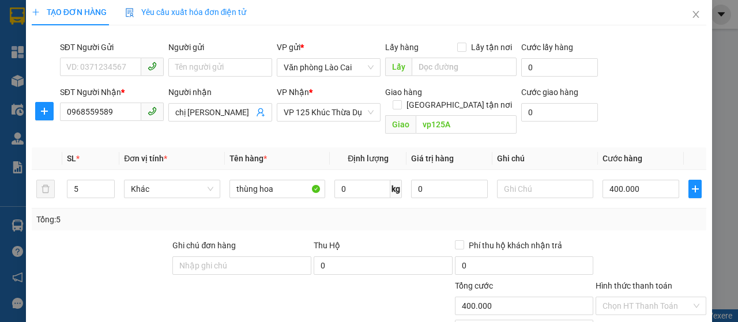
click at [415, 218] on div "Transit Pickup Surcharge Ids Transit Deliver Surcharge Ids Transit Deliver Surc…" at bounding box center [369, 232] width 675 height 395
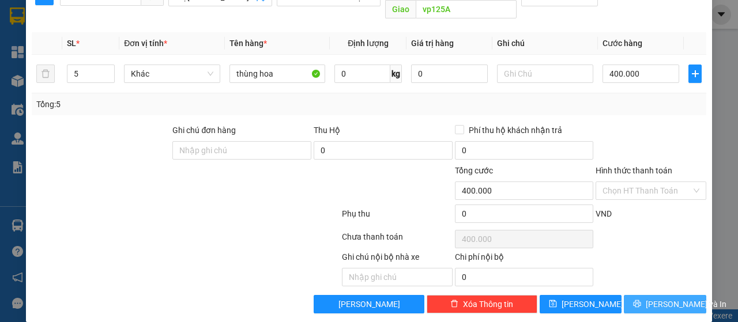
click at [641, 300] on icon "printer" at bounding box center [637, 304] width 8 height 8
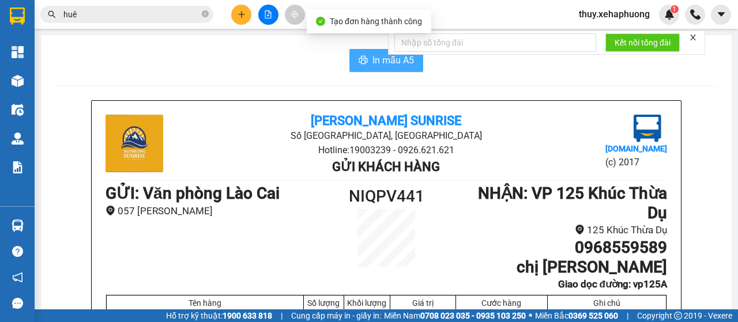
click at [362, 59] on icon "printer" at bounding box center [363, 59] width 9 height 9
click at [360, 57] on icon "printer" at bounding box center [363, 59] width 9 height 9
click at [385, 62] on span "In mẫu A5" at bounding box center [394, 60] width 42 height 14
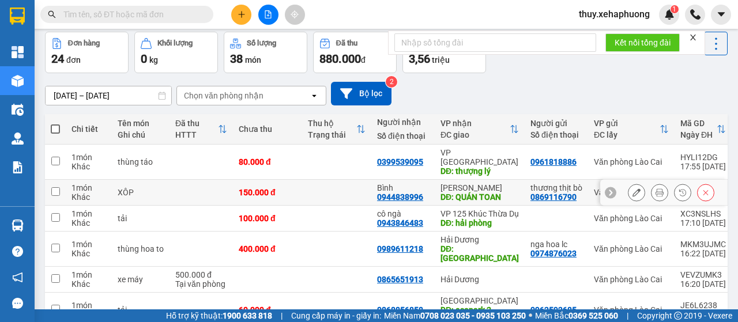
scroll to position [115, 0]
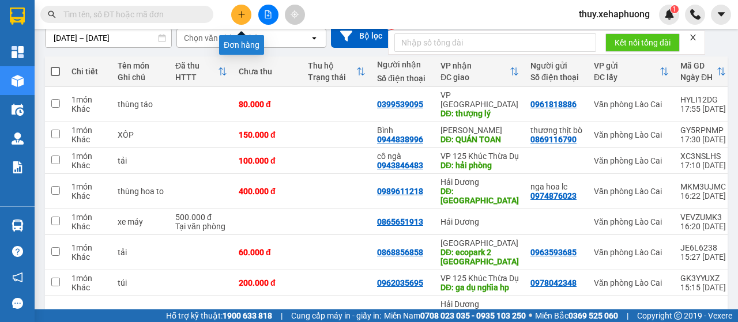
click at [245, 14] on icon "plus" at bounding box center [242, 14] width 8 height 8
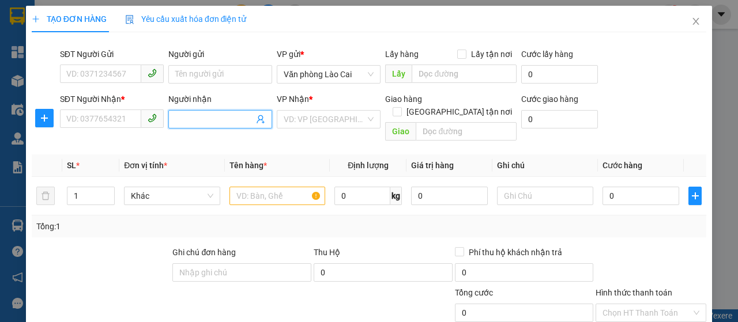
click at [216, 119] on input "Người nhận" at bounding box center [214, 119] width 78 height 13
type input "c"
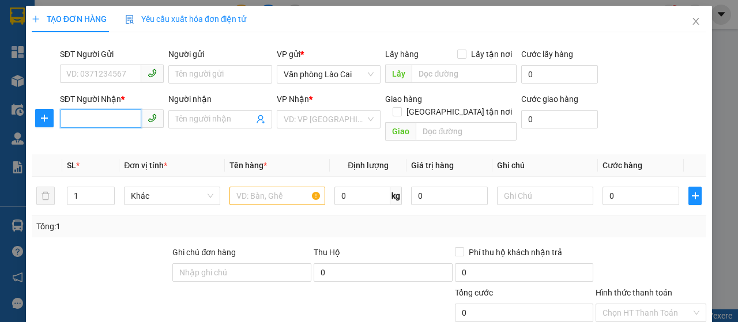
click at [111, 115] on input "SĐT Người Nhận *" at bounding box center [100, 119] width 81 height 18
type input "0931506039"
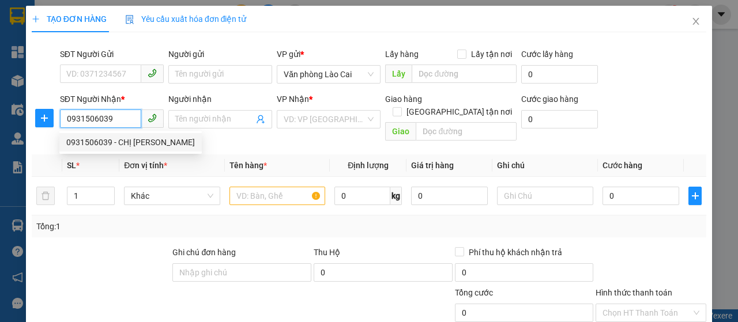
click at [133, 140] on div "0931506039 - CHỊ [PERSON_NAME]" at bounding box center [130, 142] width 129 height 13
type input "CHỊ hƯƠNG-HOA TƯỜNG VI"
type input "vp 22 võ nguyên giáp"
type input "500.000"
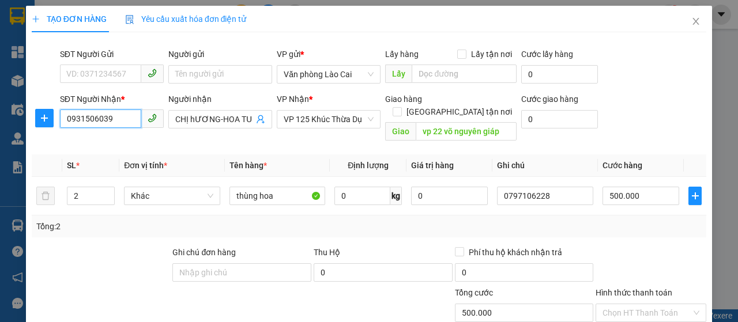
type input "0931506039"
click at [115, 71] on input "SĐT Người Gửi" at bounding box center [100, 74] width 81 height 18
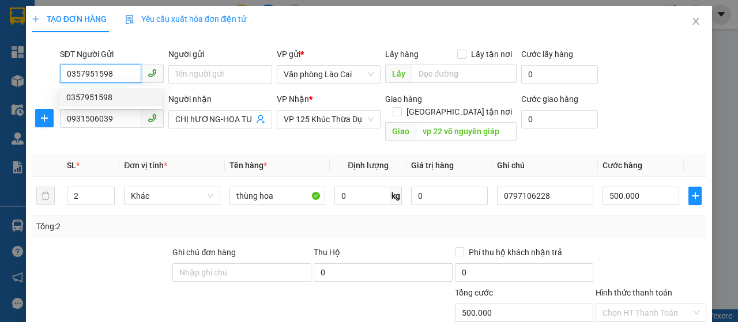
click at [114, 94] on div "0357951598" at bounding box center [110, 97] width 89 height 13
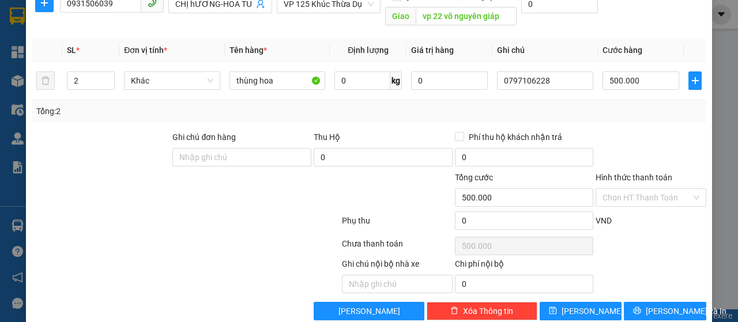
scroll to position [122, 0]
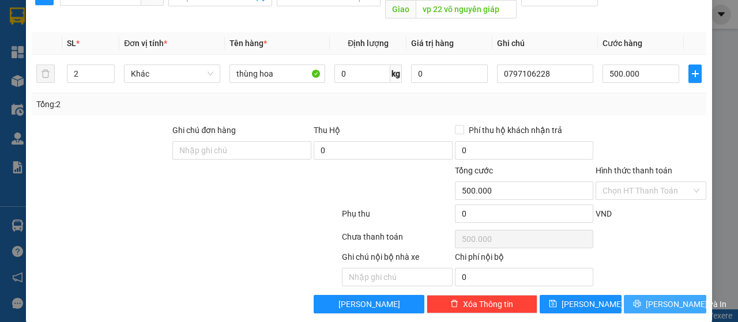
type input "0357951598"
click at [655, 298] on span "Lưu và In" at bounding box center [686, 304] width 81 height 13
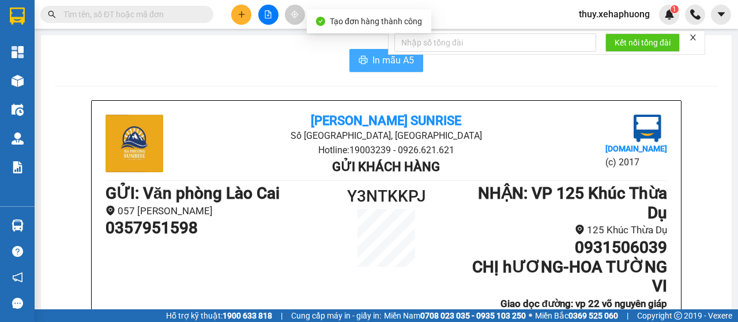
click at [365, 53] on button "In mẫu A5" at bounding box center [387, 60] width 74 height 23
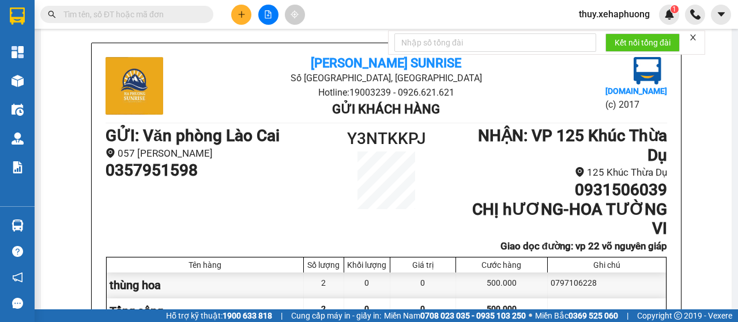
scroll to position [115, 0]
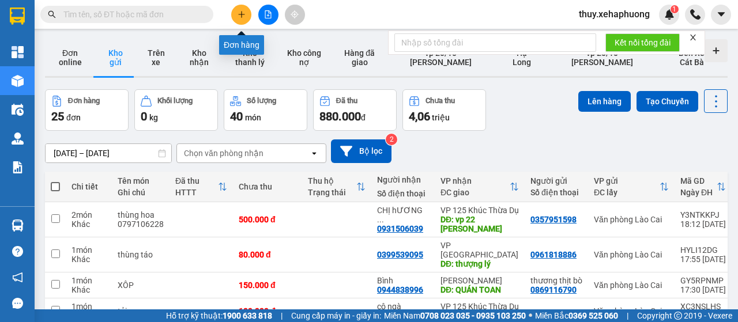
click at [236, 12] on button at bounding box center [241, 15] width 20 height 20
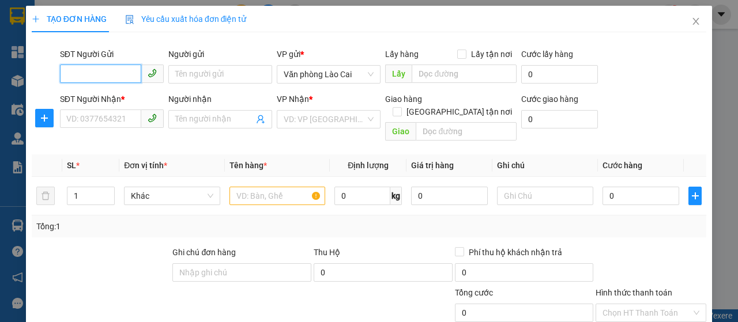
click at [112, 74] on input "SĐT Người Gửi" at bounding box center [100, 74] width 81 height 18
click at [111, 73] on input "SĐT Người Gửi" at bounding box center [100, 74] width 81 height 18
type input "0368304195"
click at [118, 95] on div "0368304195" at bounding box center [110, 97] width 89 height 13
type input "0978180239"
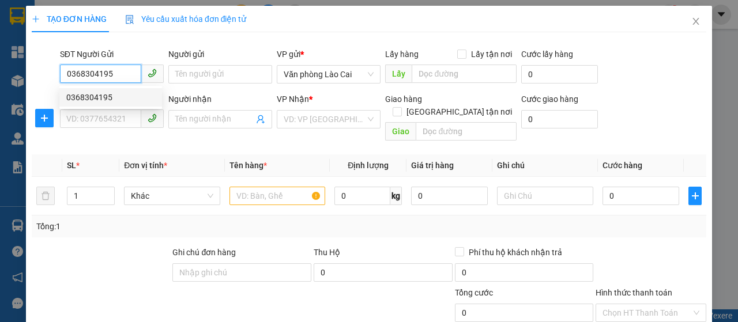
type input "Vĩnh Niệm"
type input "400.000"
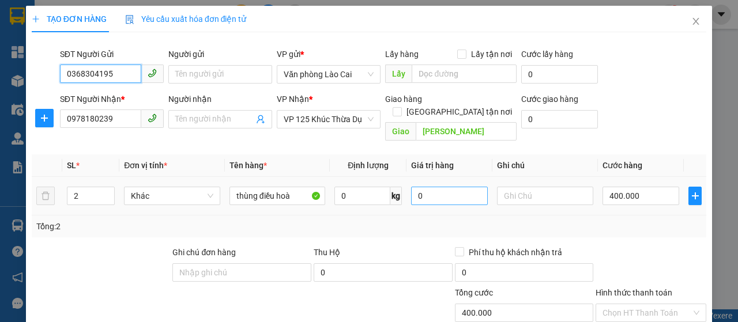
type input "0368304195"
click at [439, 187] on input "0" at bounding box center [449, 196] width 77 height 18
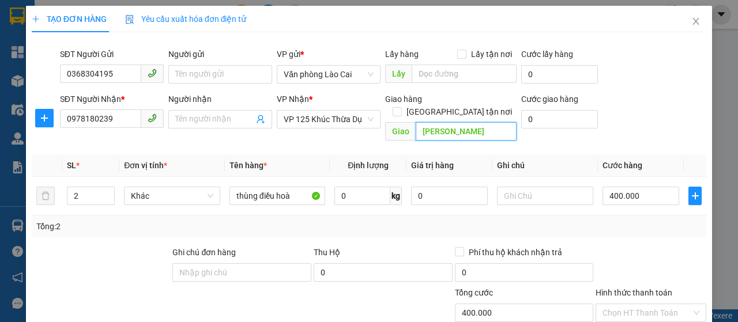
click at [469, 122] on input "Vĩnh Niệm" at bounding box center [466, 131] width 100 height 18
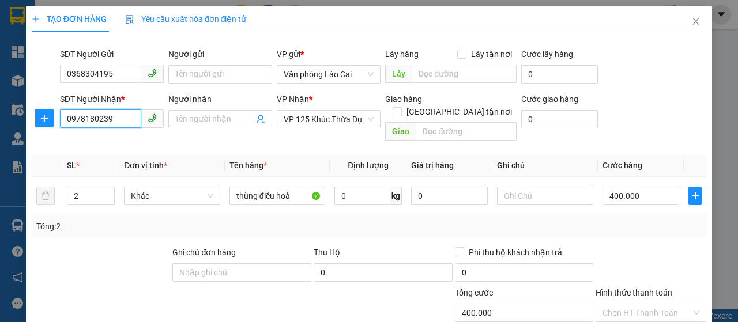
click at [115, 125] on input "0978180239" at bounding box center [100, 119] width 81 height 18
type input "0583666678"
click at [87, 187] on input "2" at bounding box center [90, 195] width 47 height 17
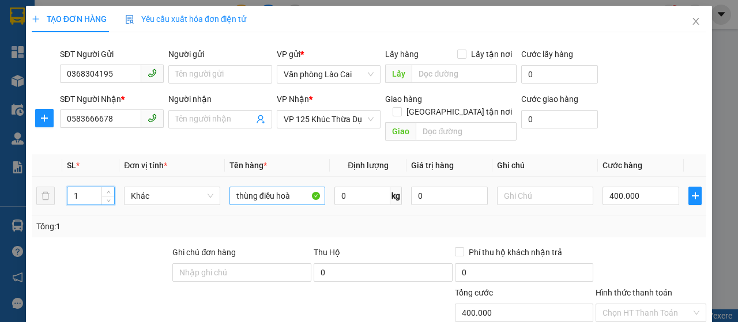
type input "1"
click at [292, 187] on input "thùng điều hoà" at bounding box center [278, 196] width 96 height 18
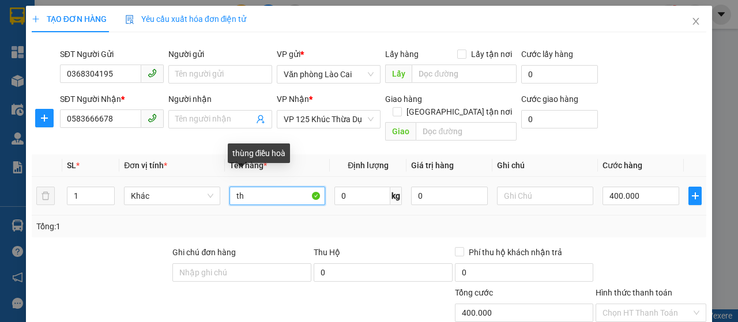
type input "t"
type input "hộp"
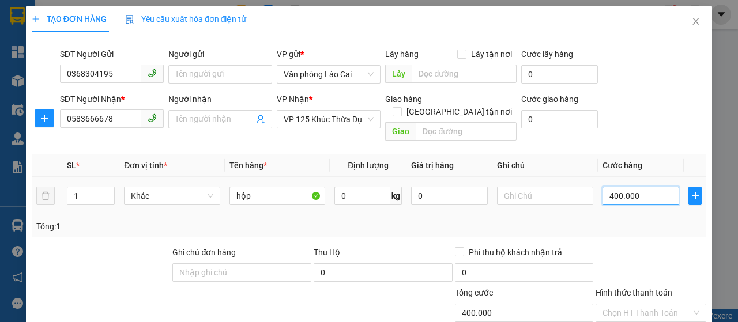
click at [645, 187] on input "400.000" at bounding box center [641, 196] width 77 height 18
type input "0"
click at [603, 187] on input "0" at bounding box center [641, 196] width 77 height 18
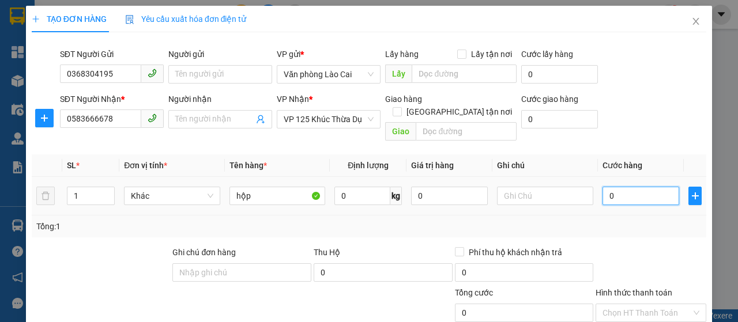
type input "70"
type input "700"
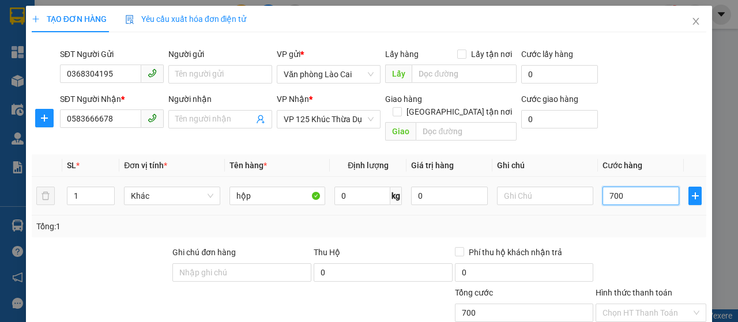
type input "7.000"
type input "70.000"
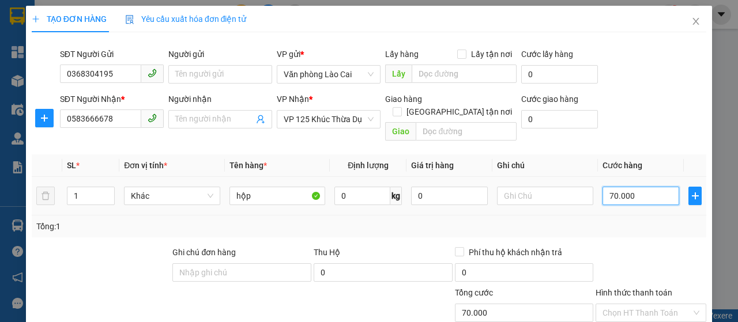
type input "700.000"
type input "70.000"
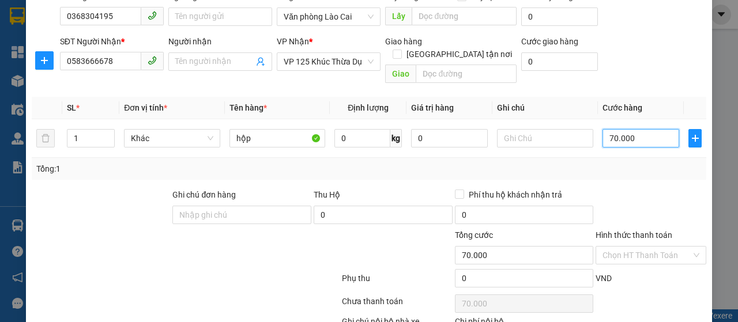
scroll to position [115, 0]
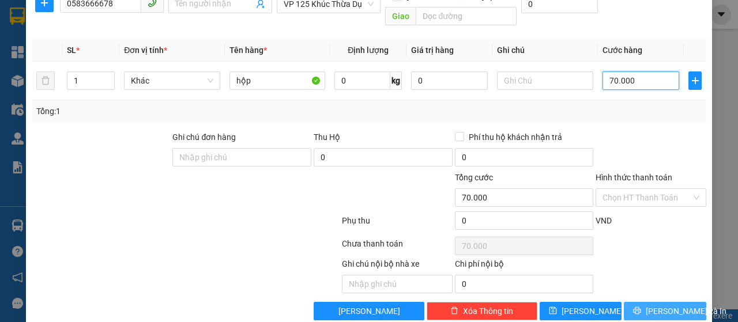
type input "70.000"
click at [649, 305] on span "[PERSON_NAME] và In" at bounding box center [686, 311] width 81 height 13
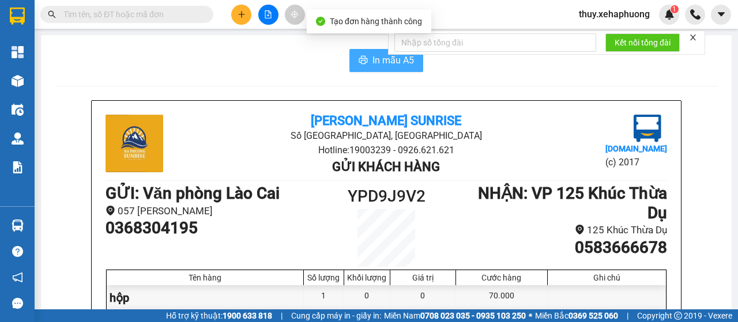
click at [365, 59] on button "In mẫu A5" at bounding box center [387, 60] width 74 height 23
click at [363, 58] on icon "printer" at bounding box center [363, 59] width 9 height 9
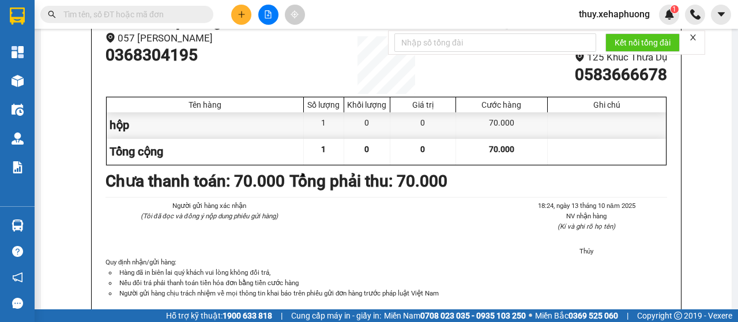
scroll to position [58, 0]
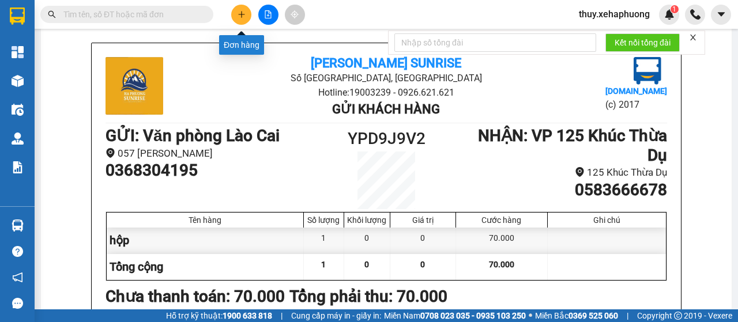
click at [241, 10] on icon "plus" at bounding box center [242, 14] width 8 height 8
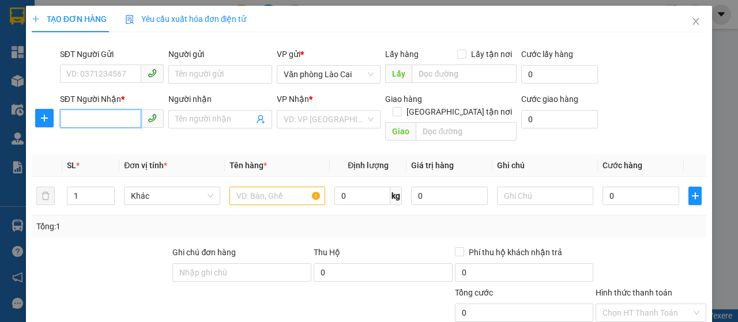
click at [95, 119] on input "SĐT Người Nhận *" at bounding box center [100, 119] width 81 height 18
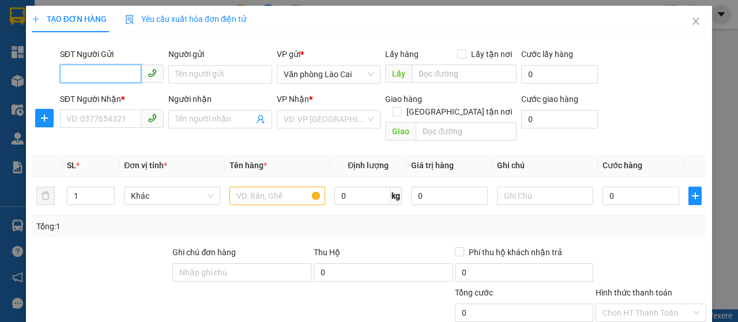
click at [94, 81] on input "SĐT Người Gửi" at bounding box center [100, 74] width 81 height 18
click at [112, 69] on input "0982899" at bounding box center [100, 74] width 81 height 18
type input "0982899015"
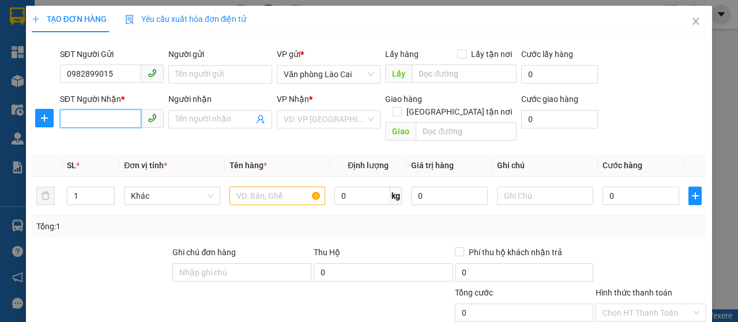
click at [103, 119] on input "SĐT Người Nhận *" at bounding box center [100, 119] width 81 height 18
type input "0796687989"
click at [295, 121] on input "search" at bounding box center [325, 119] width 82 height 17
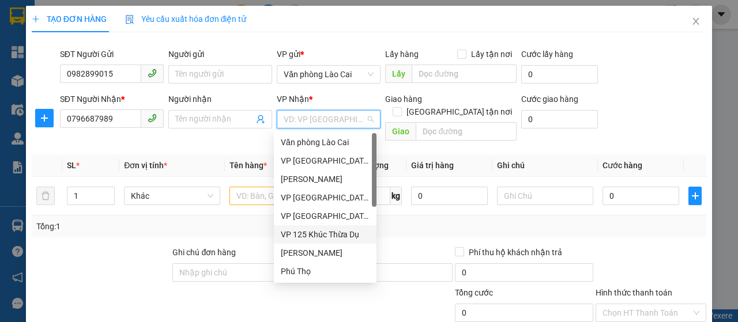
click at [329, 239] on div "VP 125 Khúc Thừa Dụ" at bounding box center [325, 234] width 89 height 13
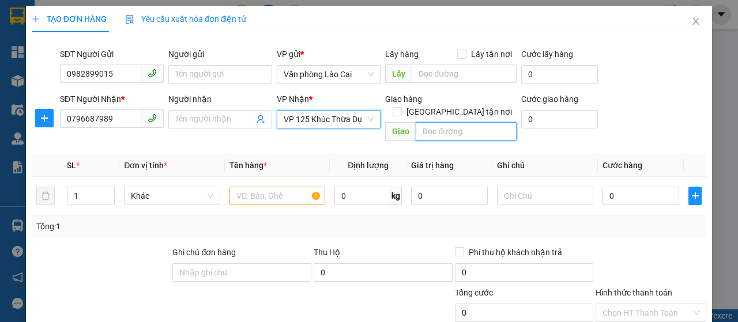
click at [453, 124] on input "text" at bounding box center [466, 131] width 100 height 18
type input "h"
type input "HP"
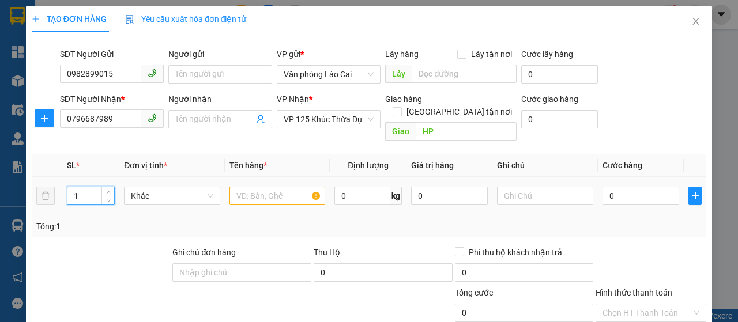
click at [99, 187] on input "1" at bounding box center [90, 195] width 47 height 17
type input "4"
click at [262, 187] on input "text" at bounding box center [278, 196] width 96 height 18
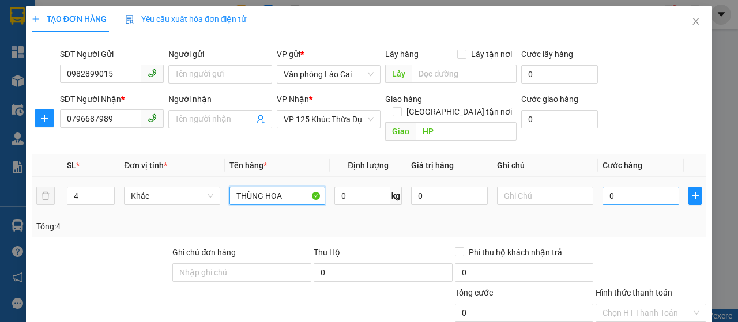
type input "THÙNG HOA"
click at [603, 187] on input "0" at bounding box center [641, 196] width 77 height 18
type input "10"
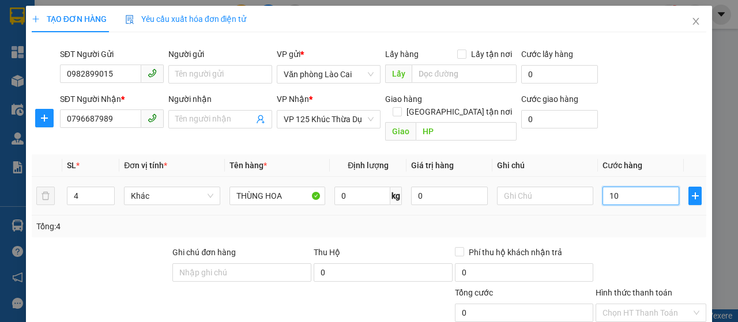
type input "10"
type input "100"
type input "1.000"
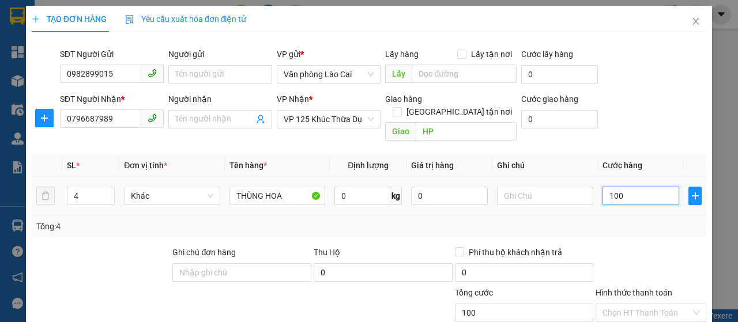
type input "1.000"
type input "10.000"
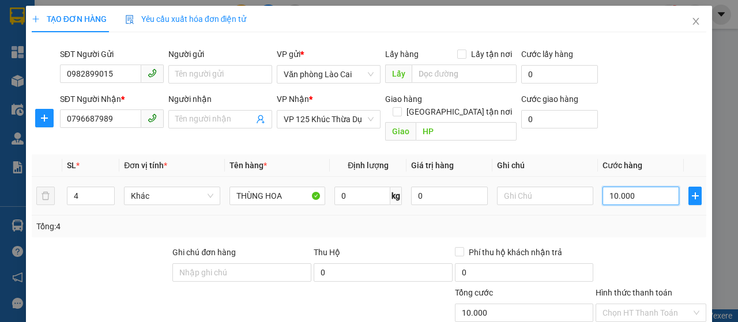
type input "100.000"
type input "1.000.000"
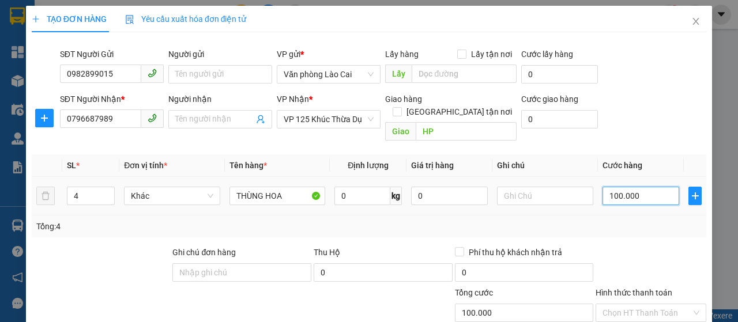
type input "1.000.000"
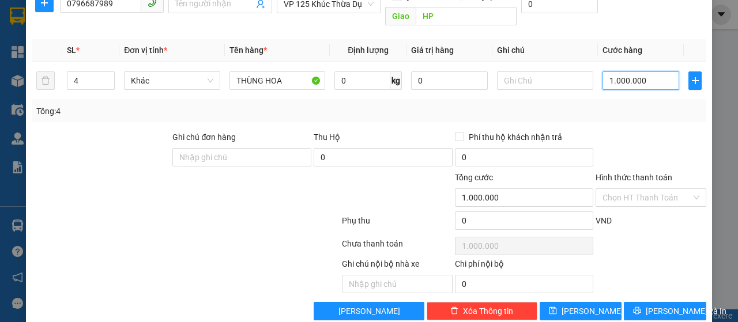
type input "1.000.000"
click at [663, 305] on span "Lưu và In" at bounding box center [686, 311] width 81 height 13
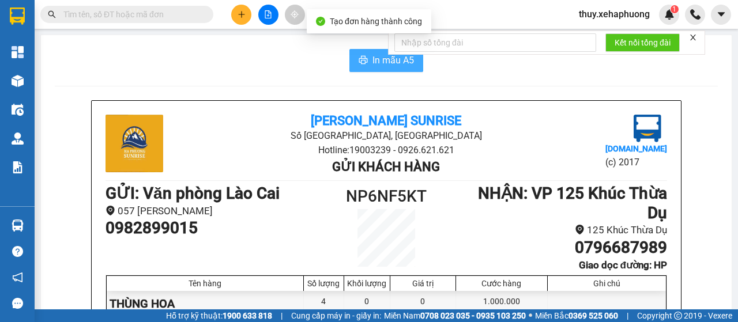
click at [359, 62] on icon "printer" at bounding box center [363, 59] width 9 height 9
click at [376, 59] on span "In mẫu A5" at bounding box center [394, 60] width 42 height 14
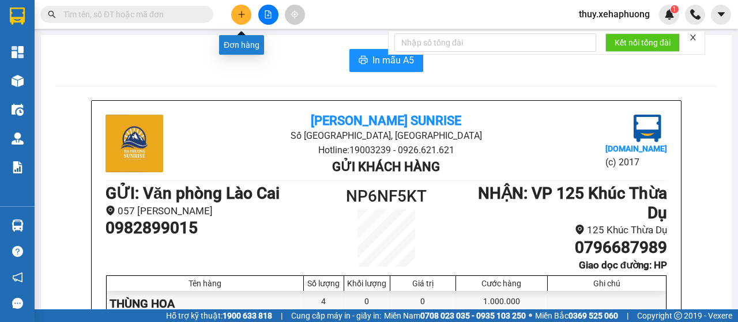
click at [245, 9] on button at bounding box center [241, 15] width 20 height 20
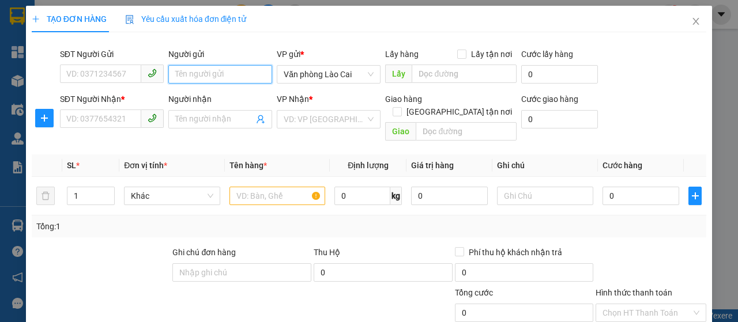
click at [207, 73] on input "Người gửi" at bounding box center [220, 74] width 104 height 18
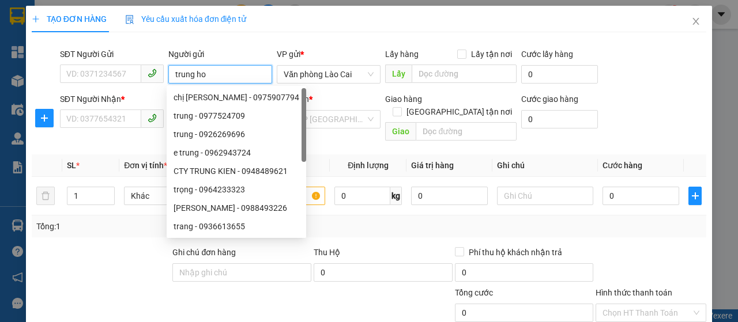
type input "trung hoa"
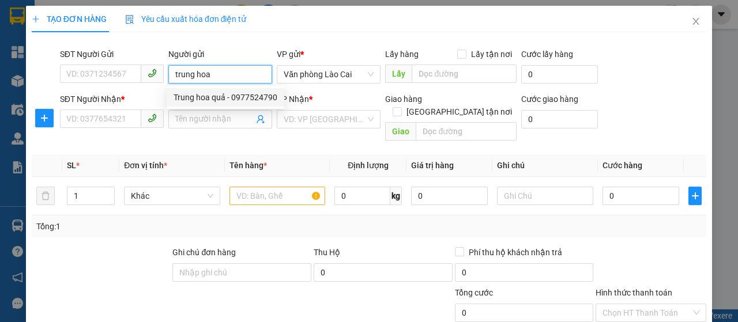
click at [234, 96] on div "Trung hoa quả - 0977524790" at bounding box center [226, 97] width 104 height 13
type input "0977524790"
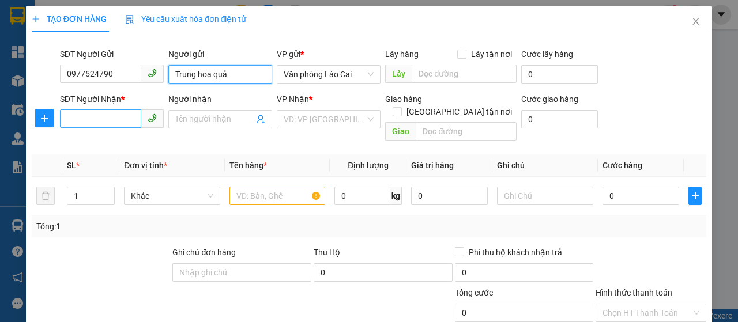
type input "Trung hoa quả"
click at [87, 119] on input "SĐT Người Nhận *" at bounding box center [100, 119] width 81 height 18
type input "0934242826"
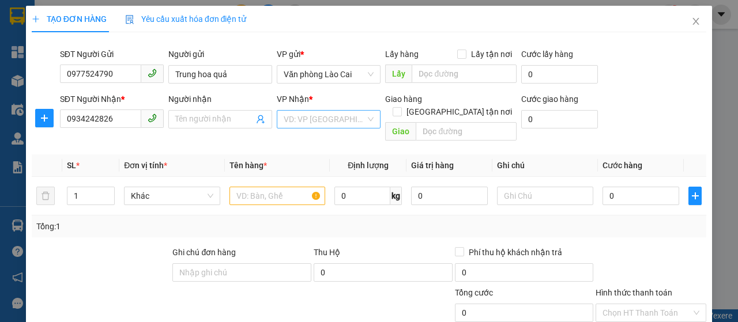
click at [307, 117] on input "search" at bounding box center [325, 119] width 82 height 17
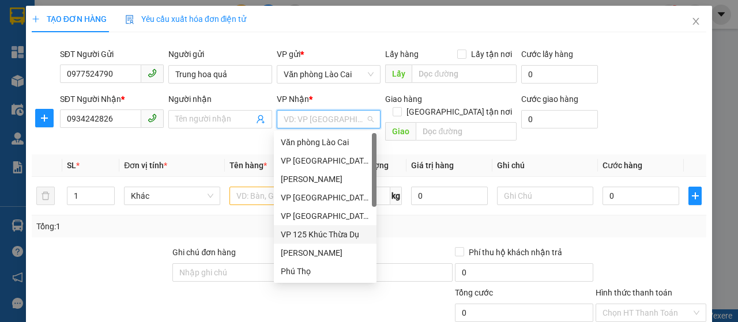
click at [336, 230] on div "VP 125 Khúc Thừa Dụ" at bounding box center [325, 234] width 89 height 13
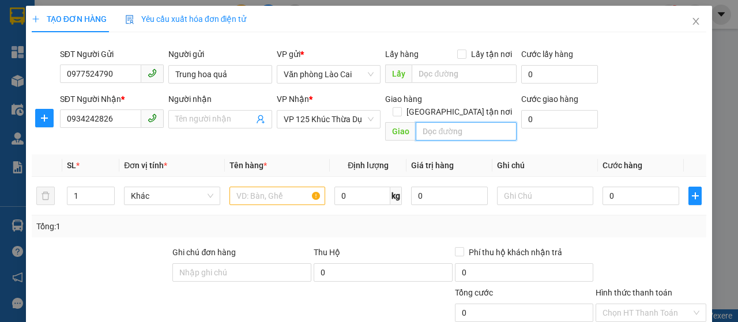
click at [444, 122] on input "text" at bounding box center [466, 131] width 100 height 18
type input "vĩnh niệm"
click at [240, 187] on input "text" at bounding box center [278, 196] width 96 height 18
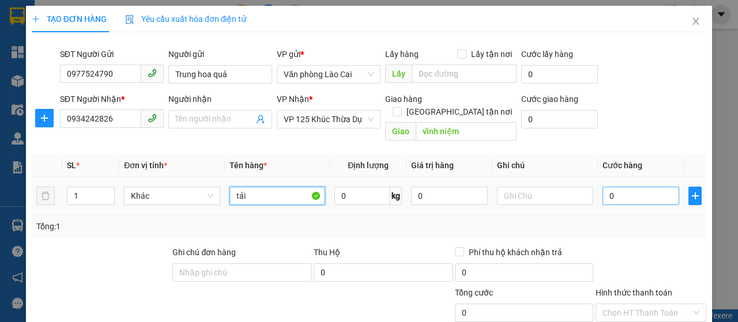
type input "tải"
click at [603, 187] on input "0" at bounding box center [641, 196] width 77 height 18
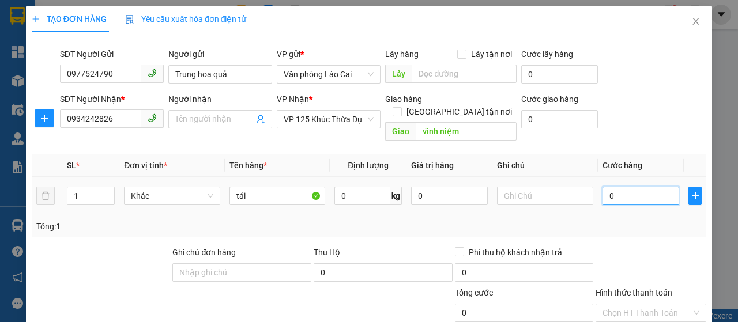
type input "10"
type input "100"
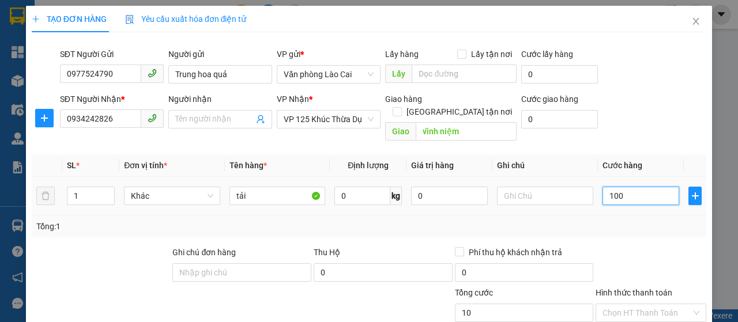
type input "100"
type input "1.000"
type input "10.000"
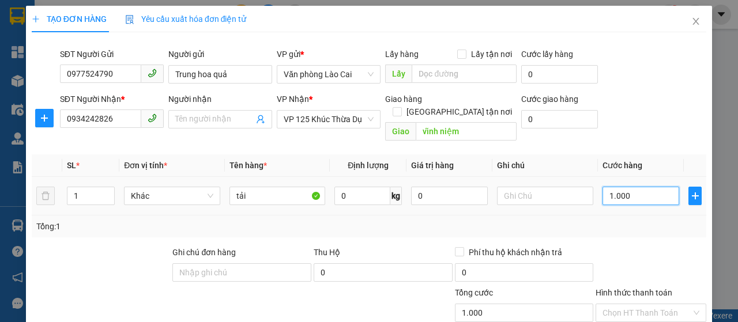
type input "10.000"
type input "100.000"
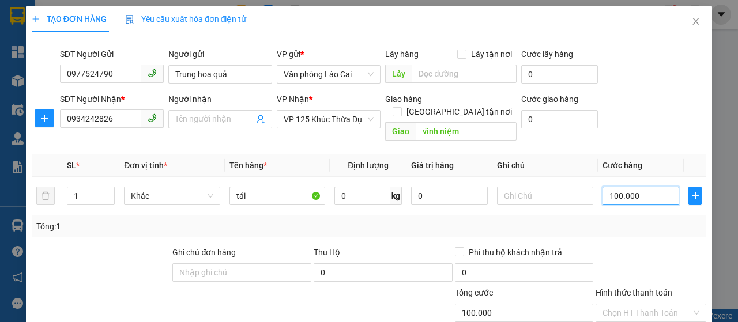
type input "100.000"
click at [664, 229] on div "Transit Pickup Surcharge Ids Transit Deliver Surcharge Ids Transit Deliver Surc…" at bounding box center [369, 239] width 675 height 395
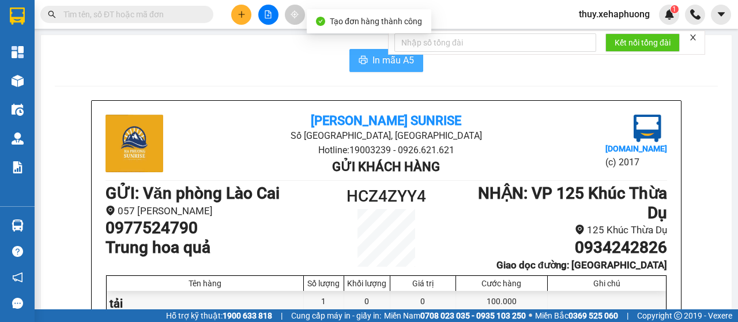
click at [373, 58] on span "In mẫu A5" at bounding box center [394, 60] width 42 height 14
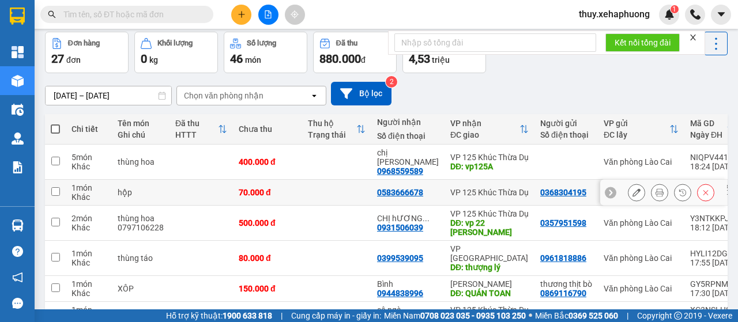
scroll to position [115, 0]
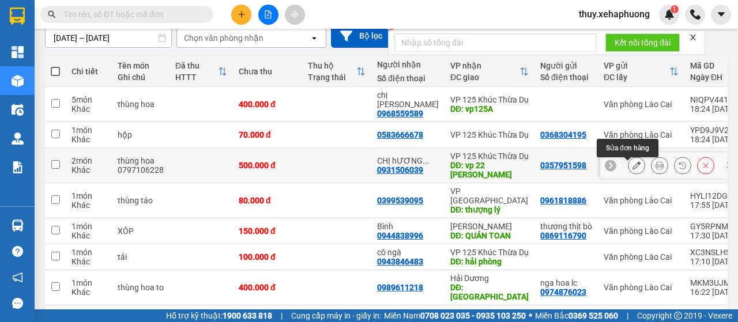
click at [629, 167] on button at bounding box center [637, 166] width 16 height 20
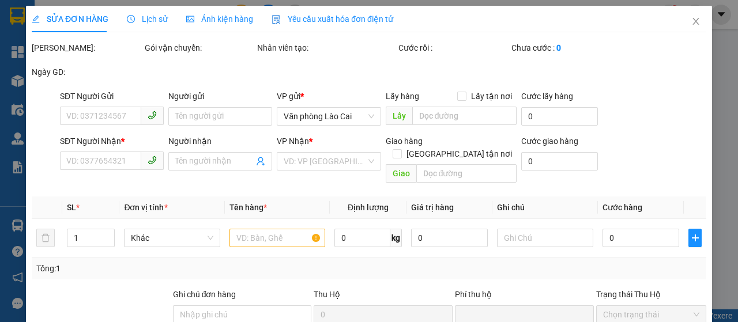
type input "0357951598"
type input "0931506039"
type input "CHỊ hƯƠNG-HOA TƯỜNG VI"
type input "vp 22 võ nguyên giáp"
type input "0"
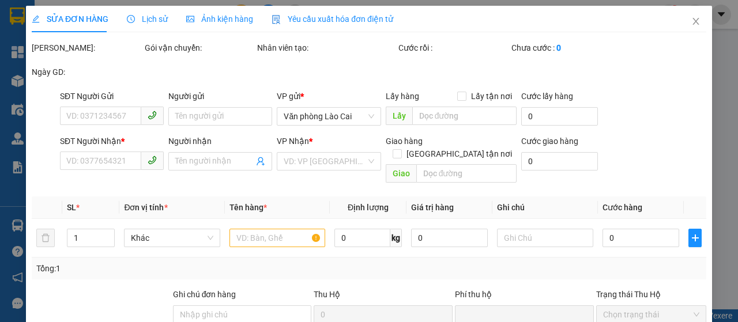
type input "500.000"
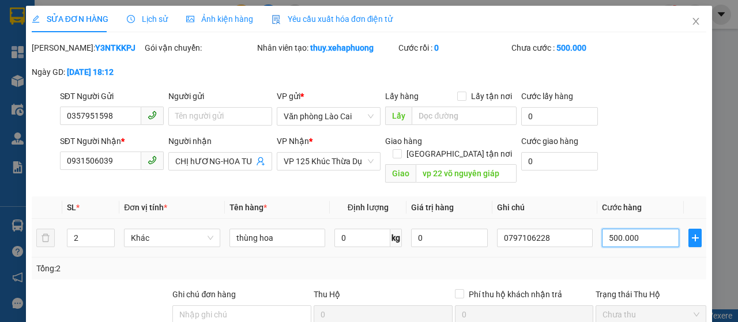
click at [632, 236] on input "500.000" at bounding box center [640, 238] width 77 height 18
type input "0"
click at [602, 234] on input "0" at bounding box center [640, 238] width 77 height 18
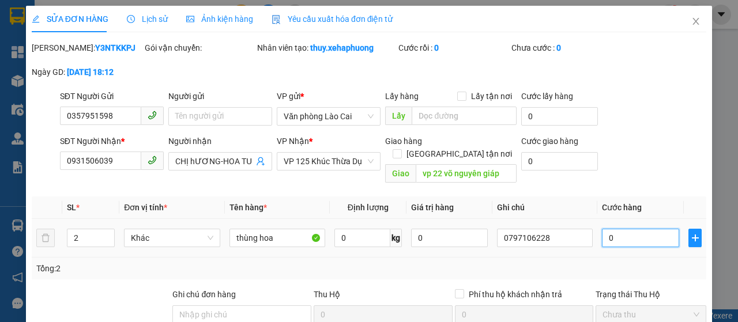
type input "60"
type input "600"
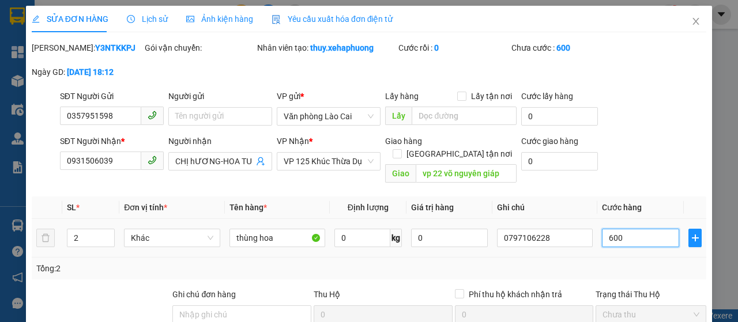
type input "6.000"
type input "60.000"
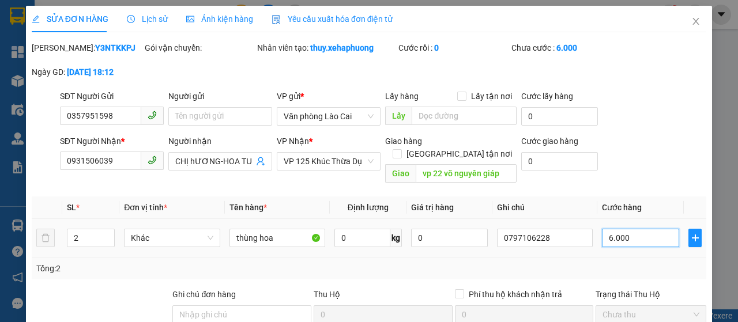
type input "60.000"
type input "600.000"
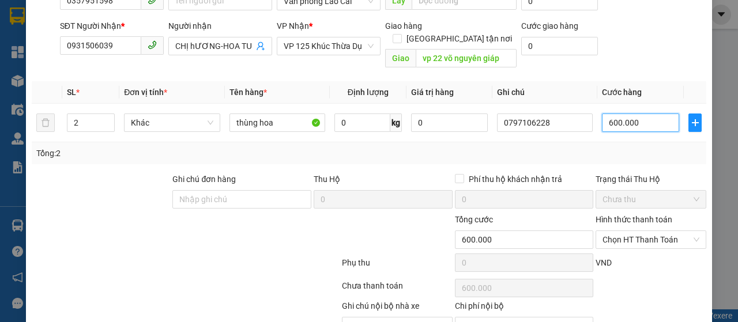
scroll to position [177, 0]
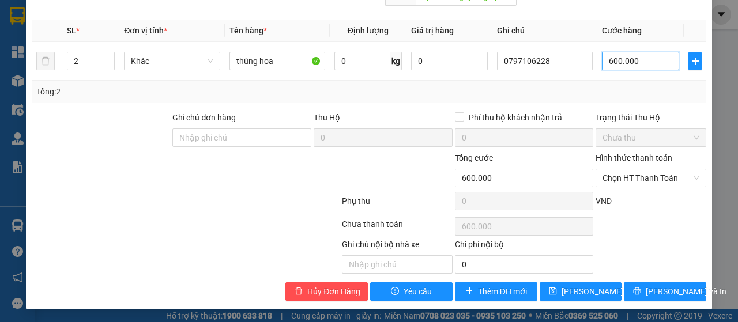
type input "600.000"
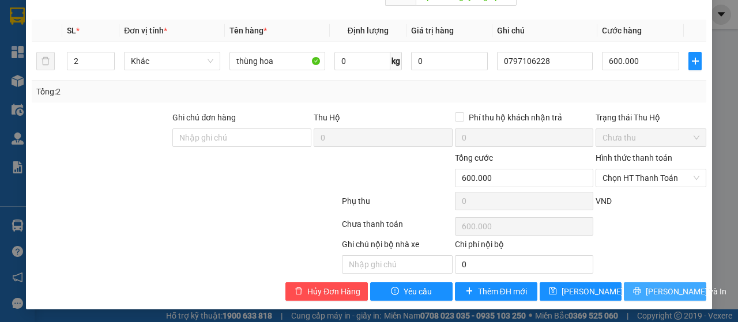
drag, startPoint x: 671, startPoint y: 288, endPoint x: 663, endPoint y: 286, distance: 7.7
click at [670, 288] on span "Lưu và In" at bounding box center [686, 291] width 81 height 13
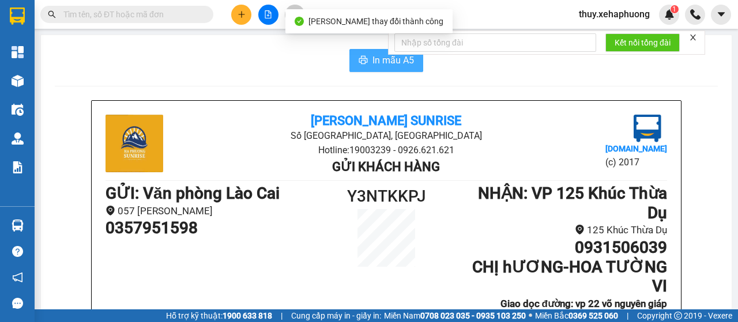
click at [373, 59] on span "In mẫu A5" at bounding box center [394, 60] width 42 height 14
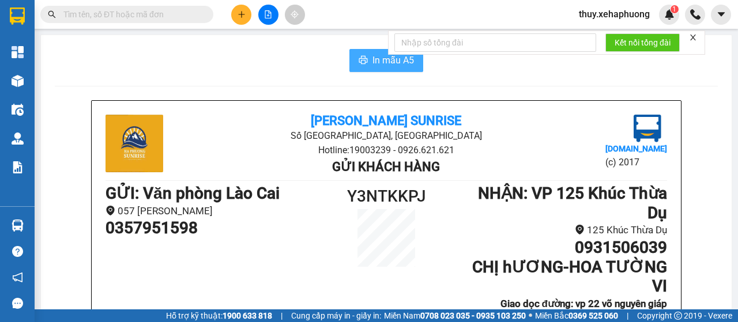
click at [374, 62] on span "In mẫu A5" at bounding box center [394, 60] width 42 height 14
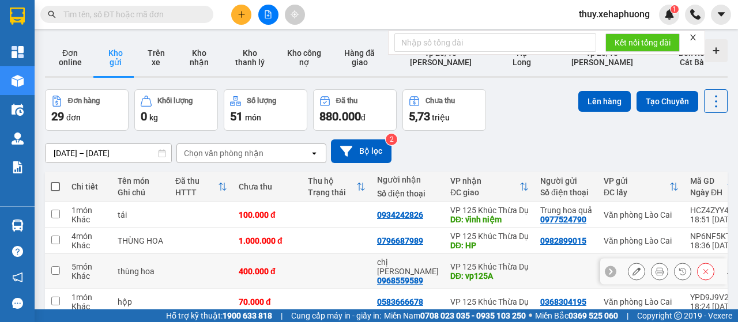
scroll to position [58, 0]
